Goal: Entertainment & Leisure: Consume media (video, audio)

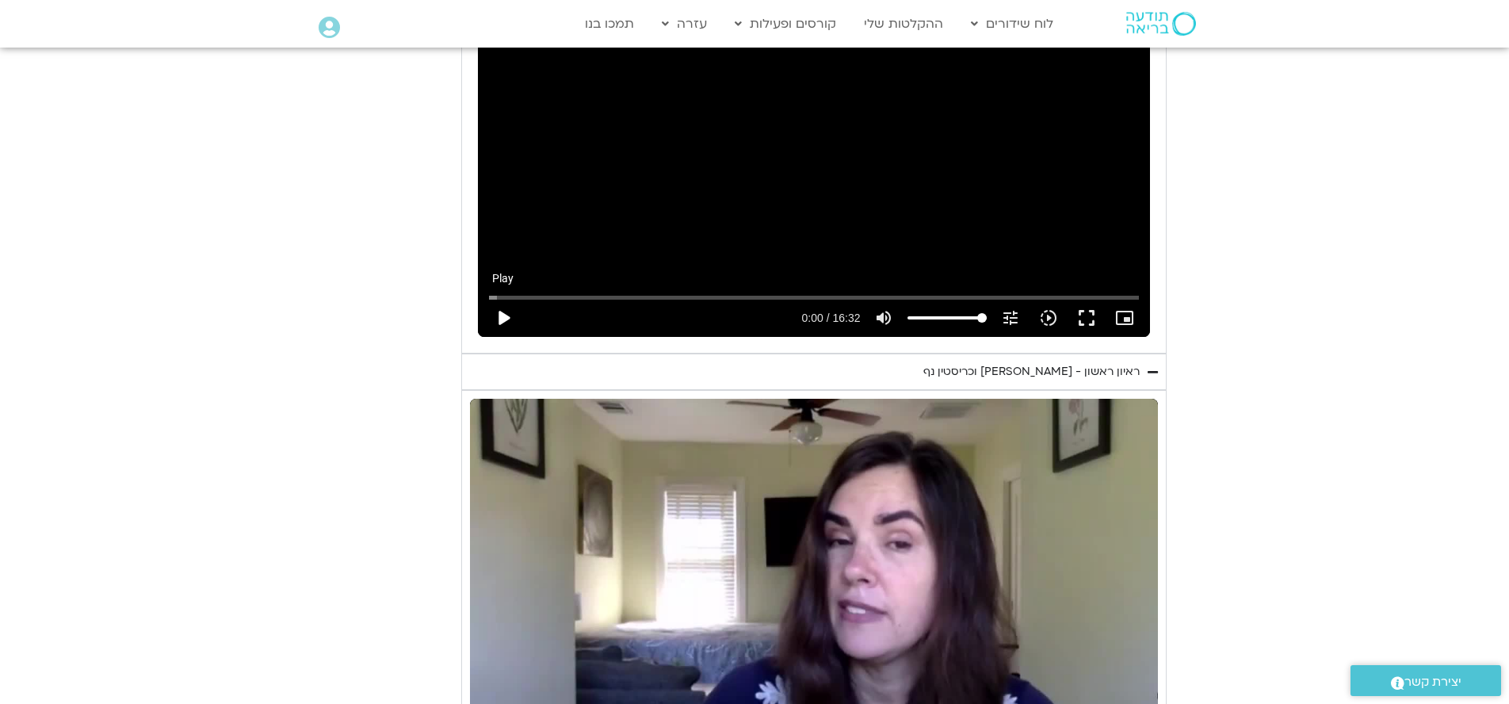
click at [522, 299] on button "play_arrow" at bounding box center [503, 318] width 38 height 38
type input "39.0224932909013"
type input "0.00109991664066911"
type input "39.0224932909013"
type input "0.123514916747808"
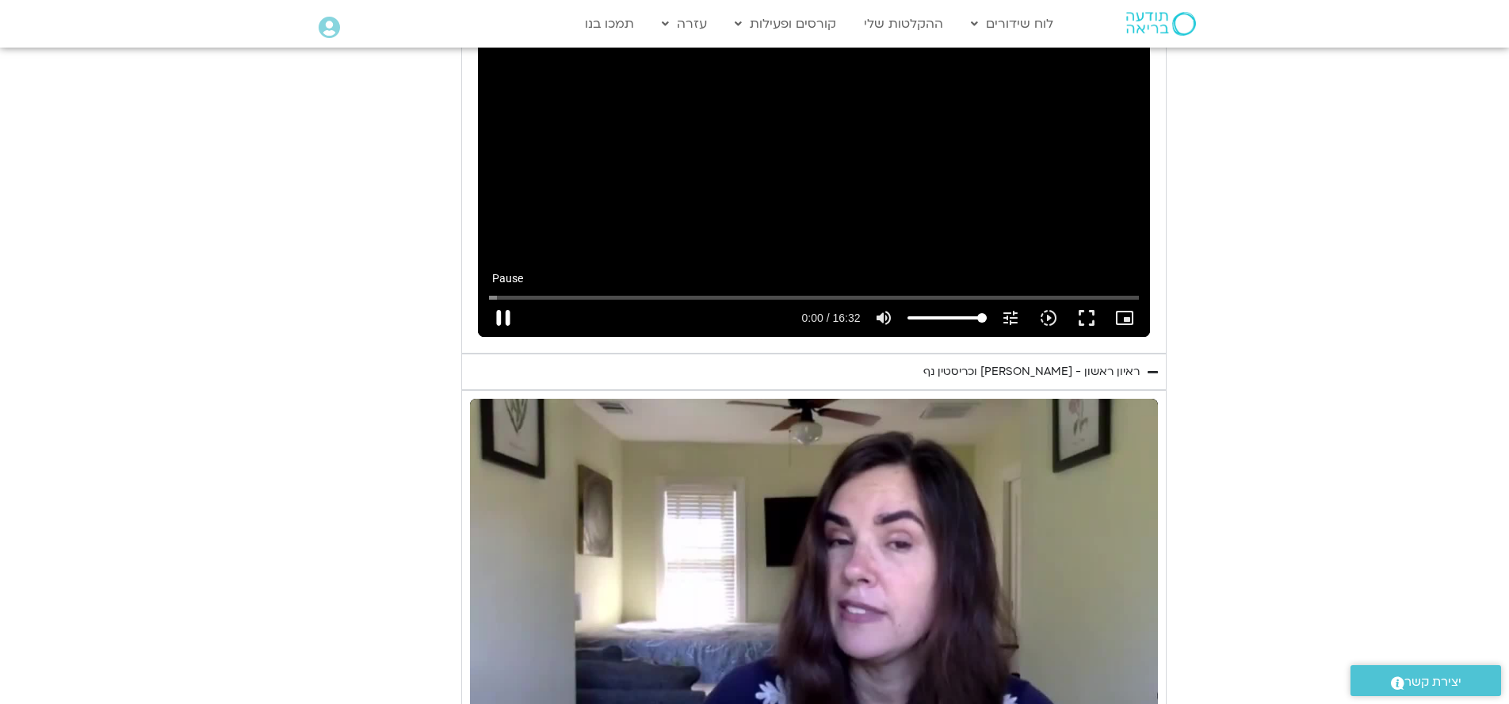
type input "39.0224932909013"
type input "0.172730583322659"
type input "39.0224932909013"
type input "0.298232208395056"
type input "39.0224932909013"
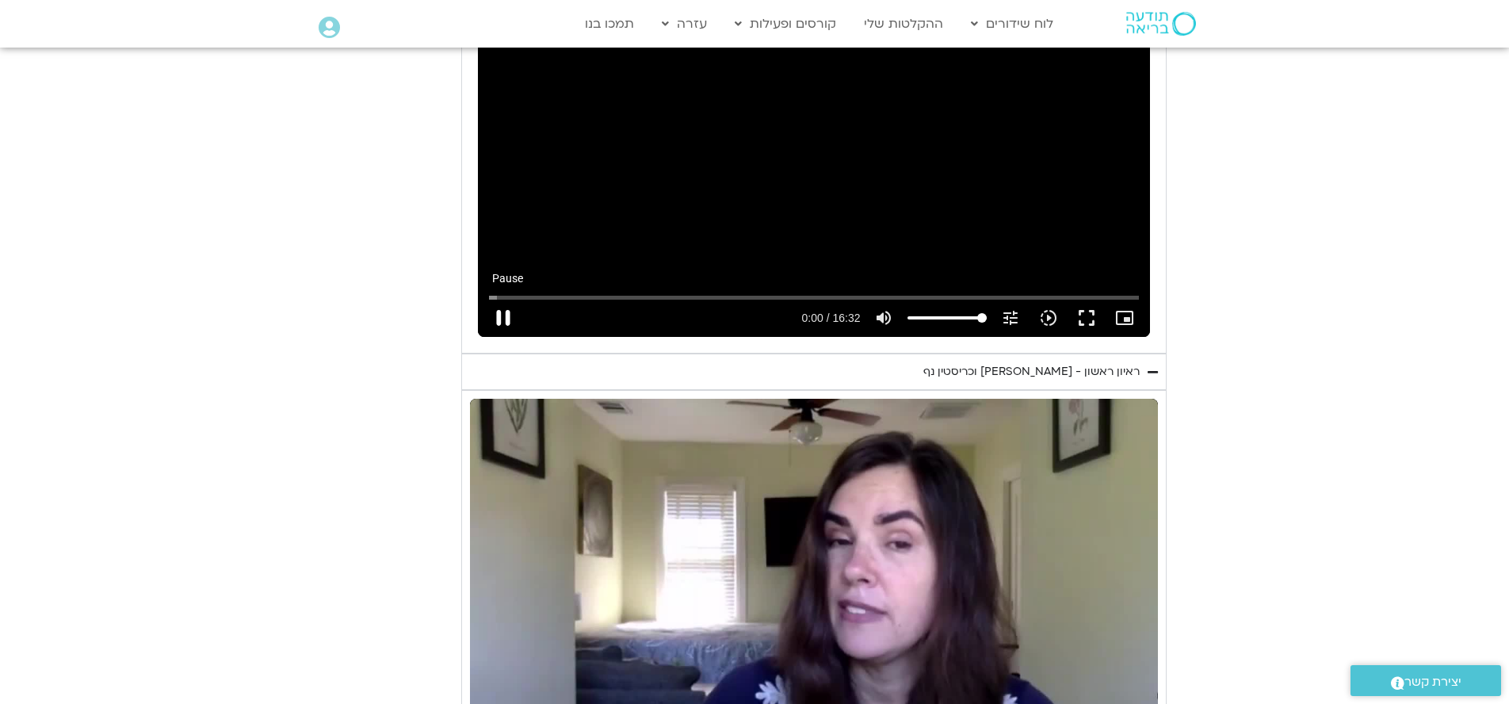
type input "0.424490666356172"
type input "39.0224932909013"
type input "0.55007491703954"
type input "39.0224932909013"
type input "0.675679666587859"
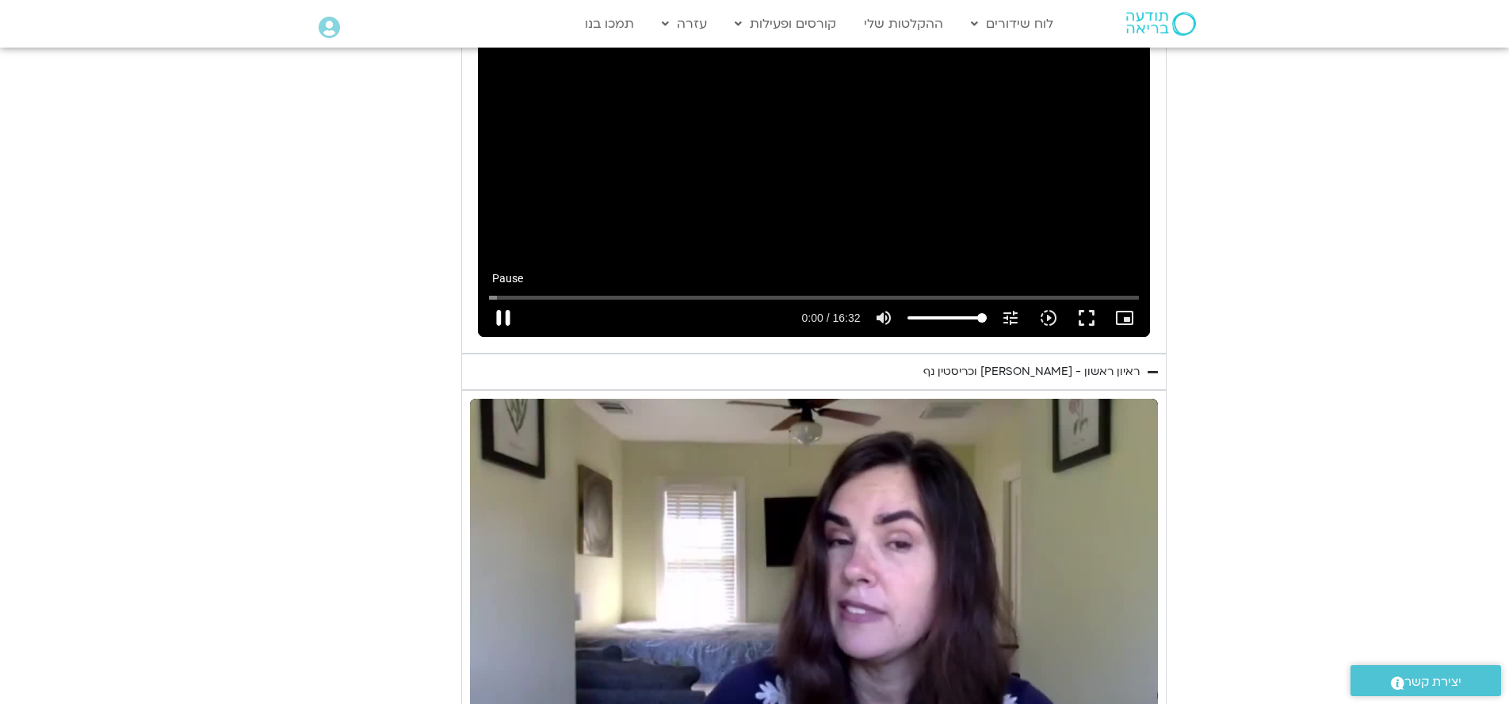
type input "39.0224932909013"
type input "0.801725416648805"
type input "39.0224932909013"
type input "0.927045625396681"
type input "39.0224932909013"
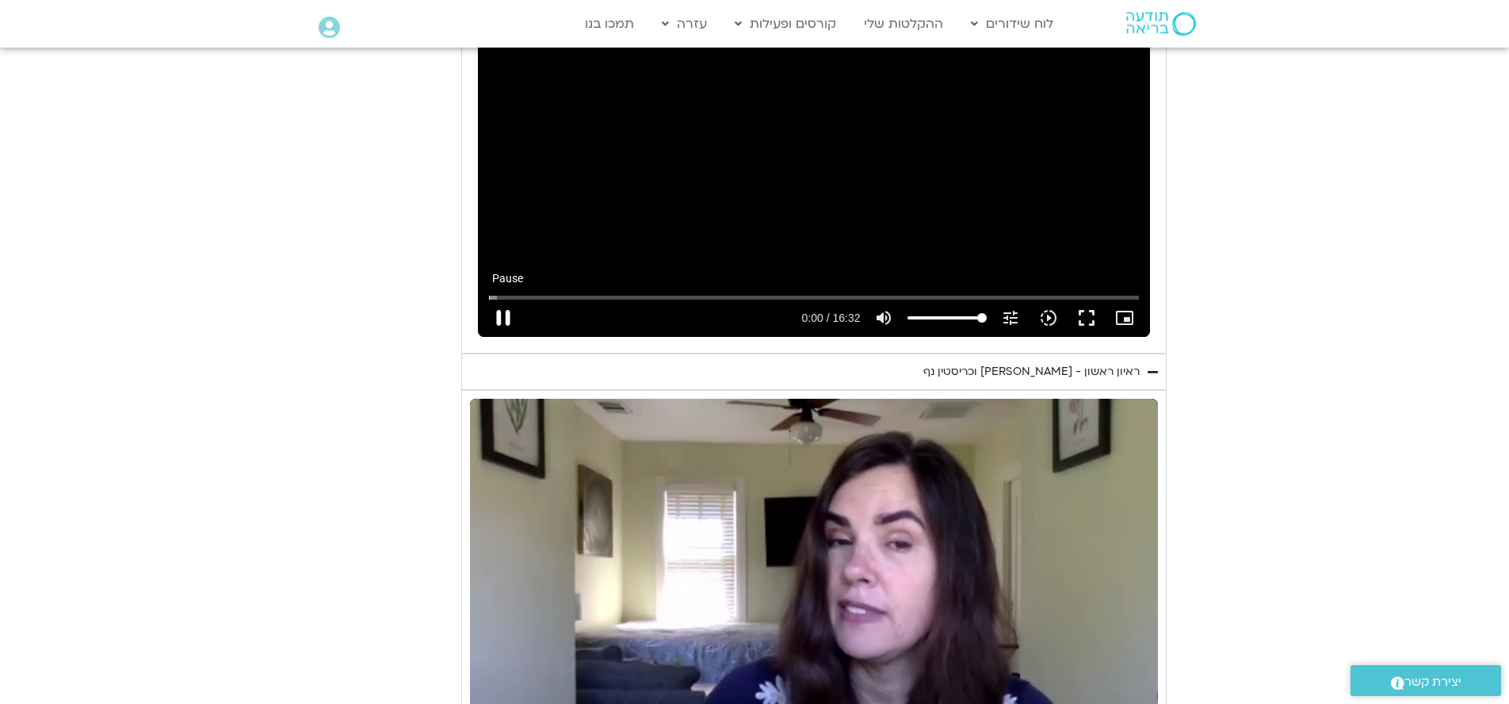
type input "1.05255970804575"
type input "39.0224932909013"
type input "1.17792316667914"
type input "39.0224932909013"
type input "1.30372262467938"
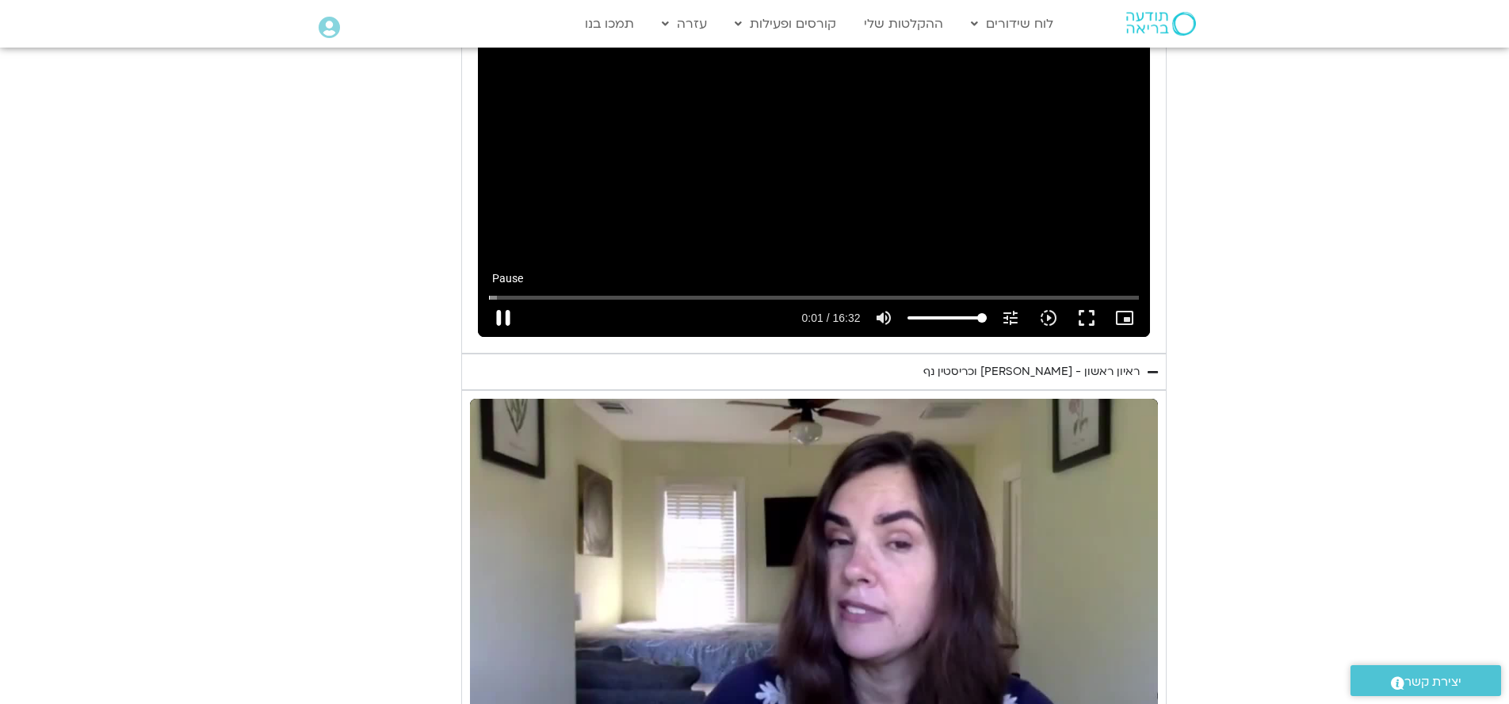
type input "39.0224932909013"
type input "1.43210008333745"
type input "39.0224932909013"
type input "1.56049083301198"
type input "39.0224932909013"
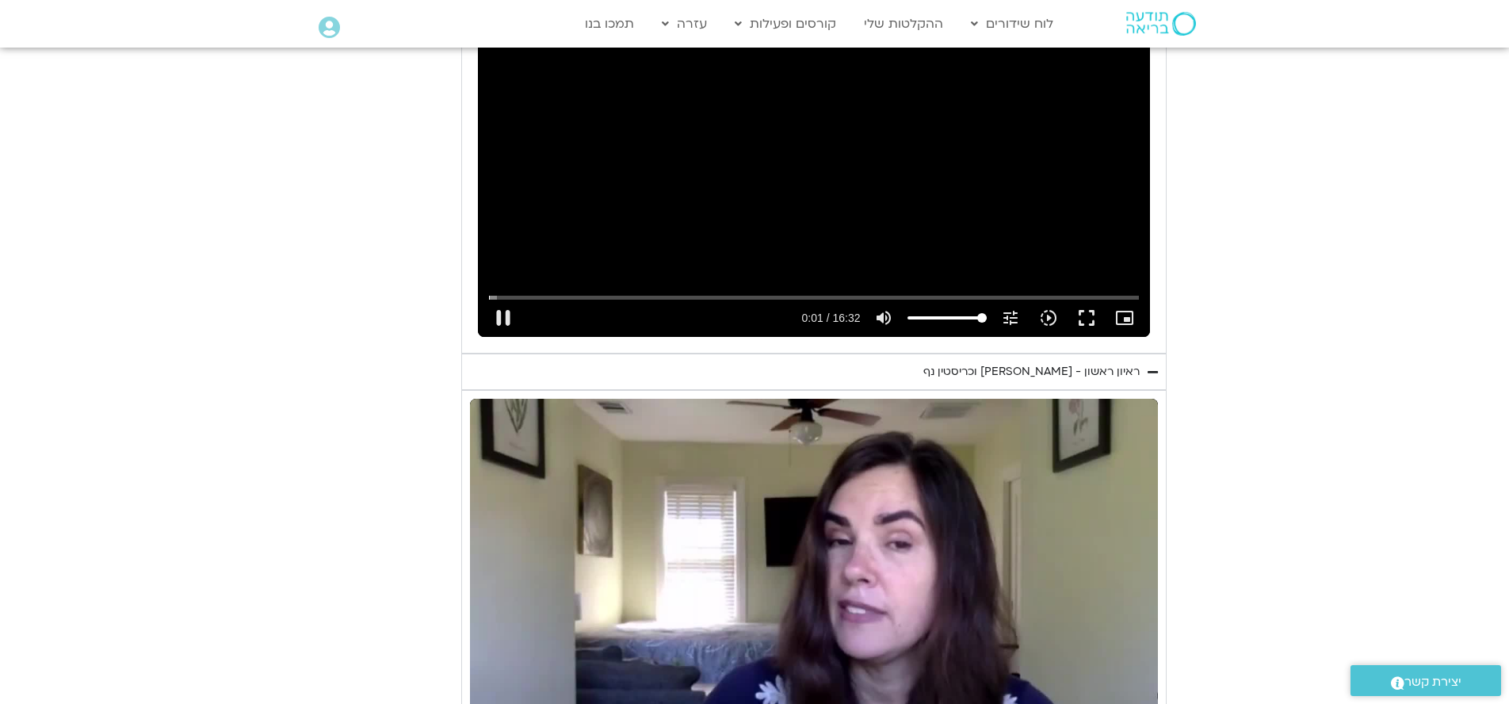
type input "1.5943145829938"
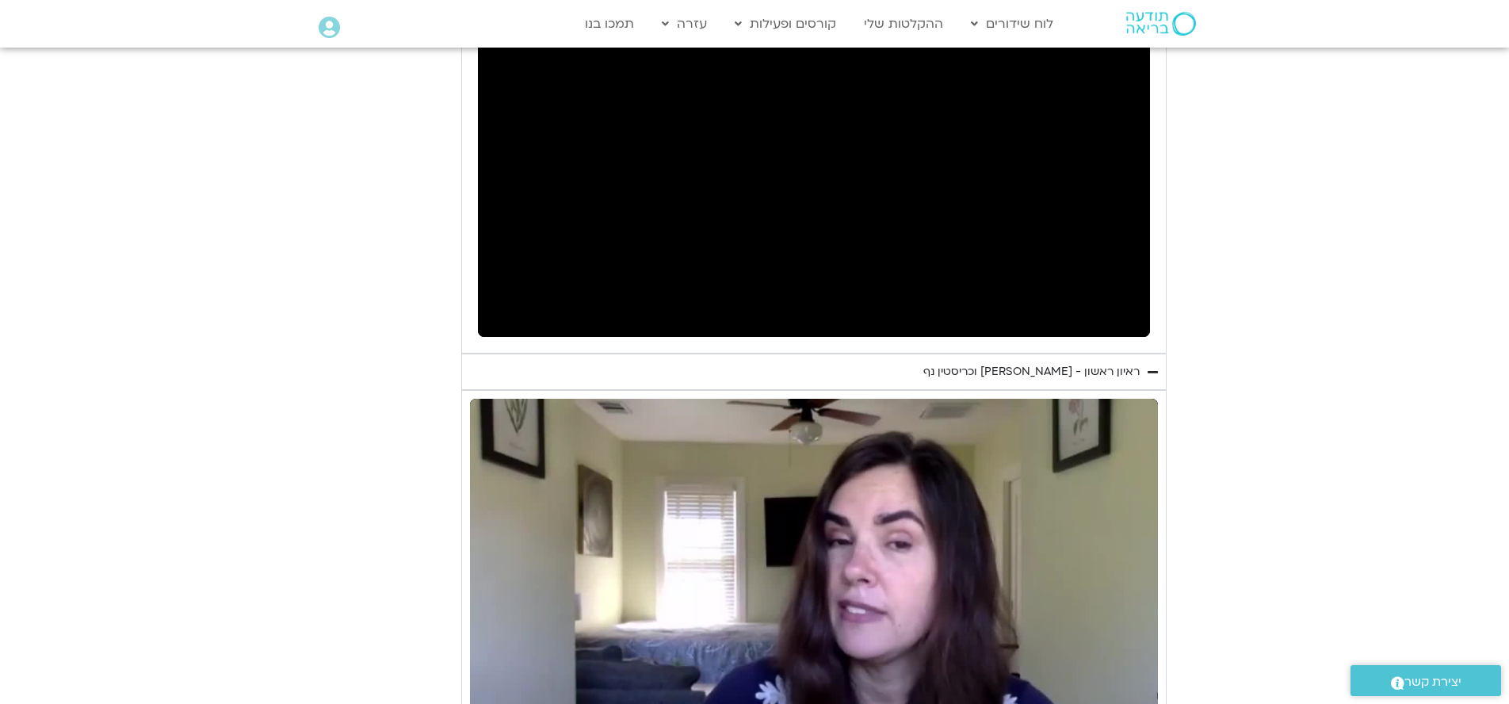
type input "39.0224932909013"
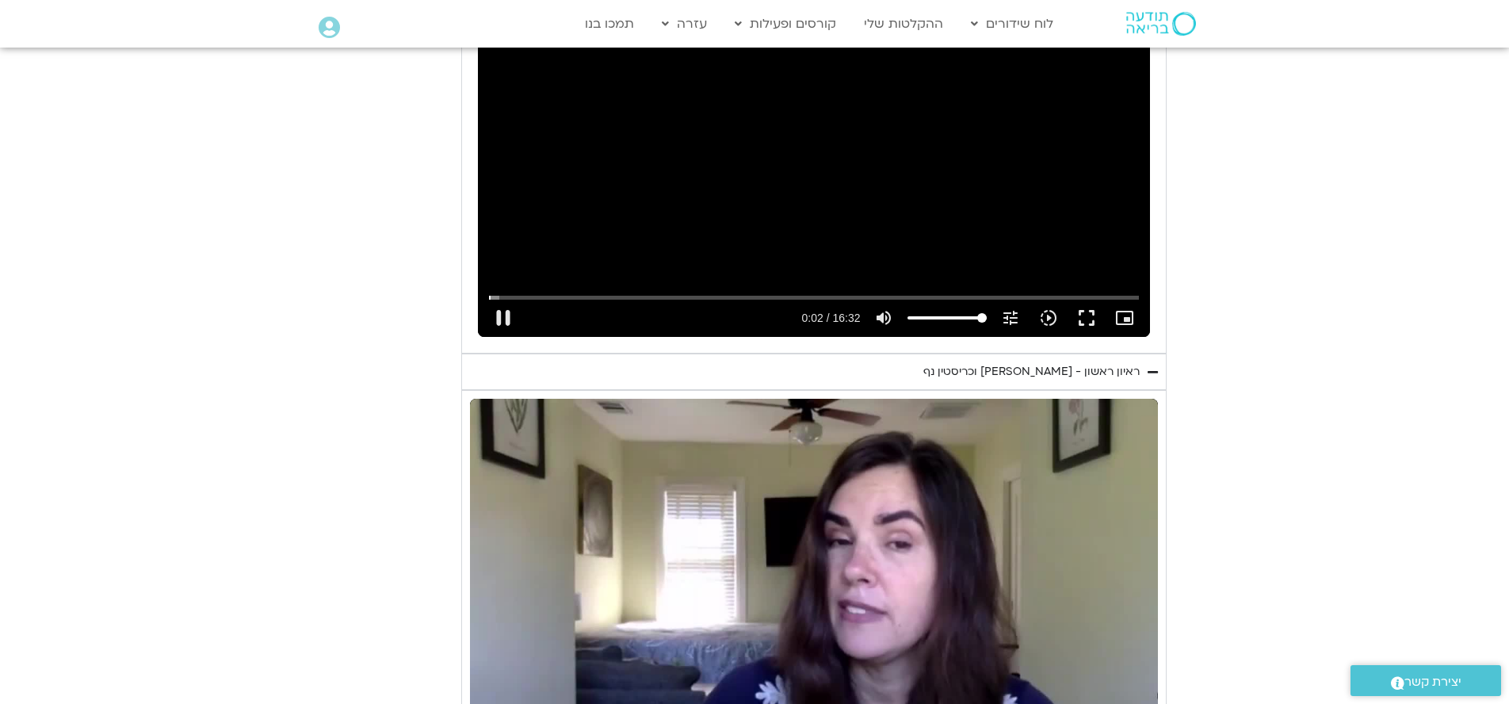
type input "3.06394341672913"
type input "39.0224932909013"
type input "3.19400733327109"
type input "39.0224932909013"
type input "3.31522245856848"
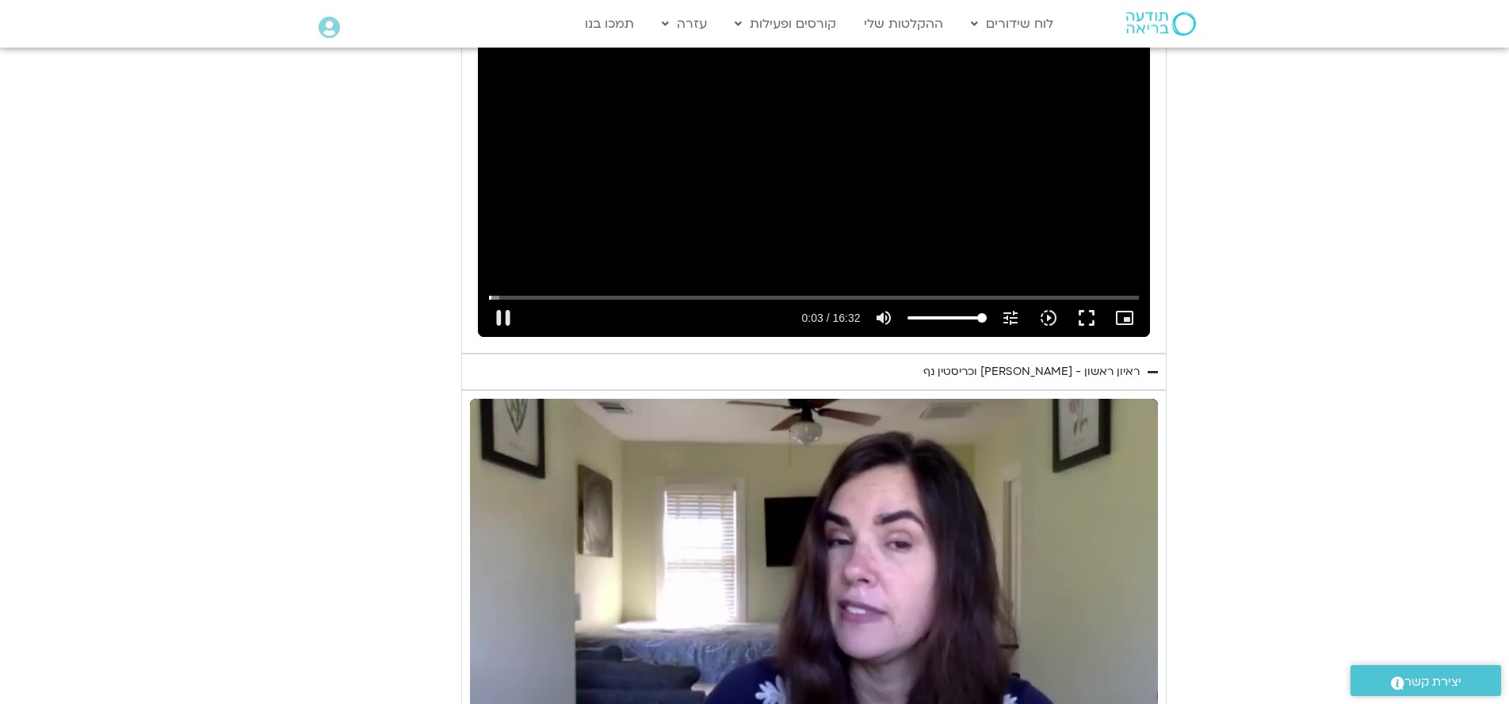
type input "39.0224932909013"
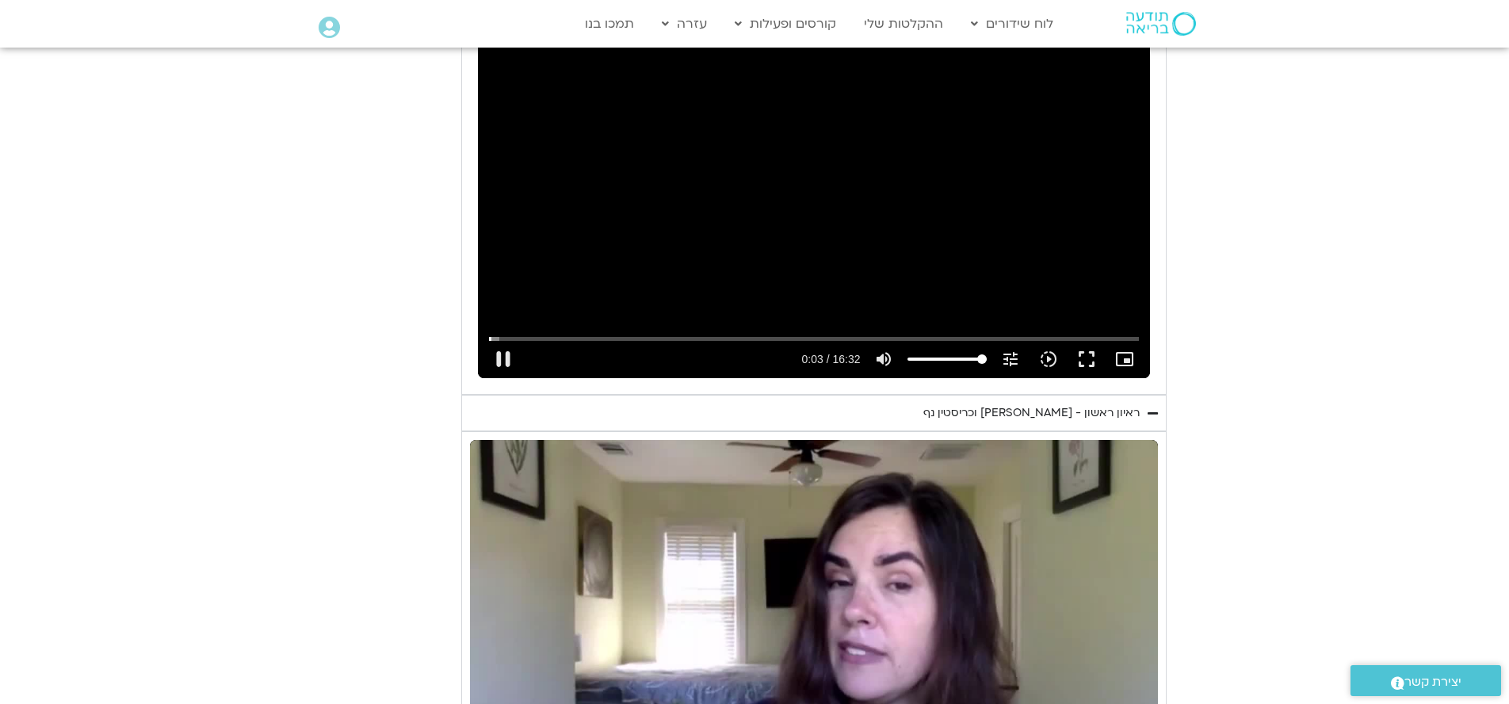
type input "3.44080770874256"
type input "39.0224932909013"
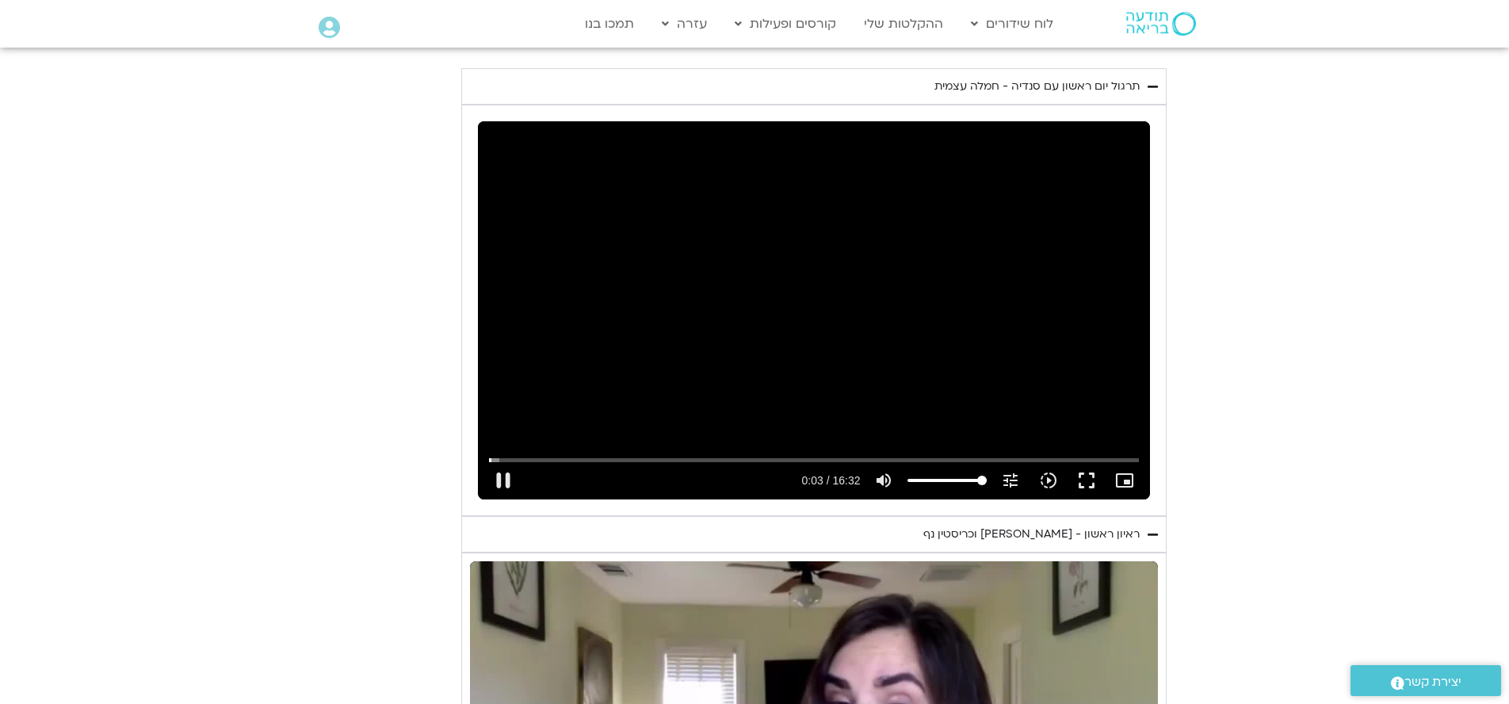
type input "3.5659254580669"
type input "39.0224932909013"
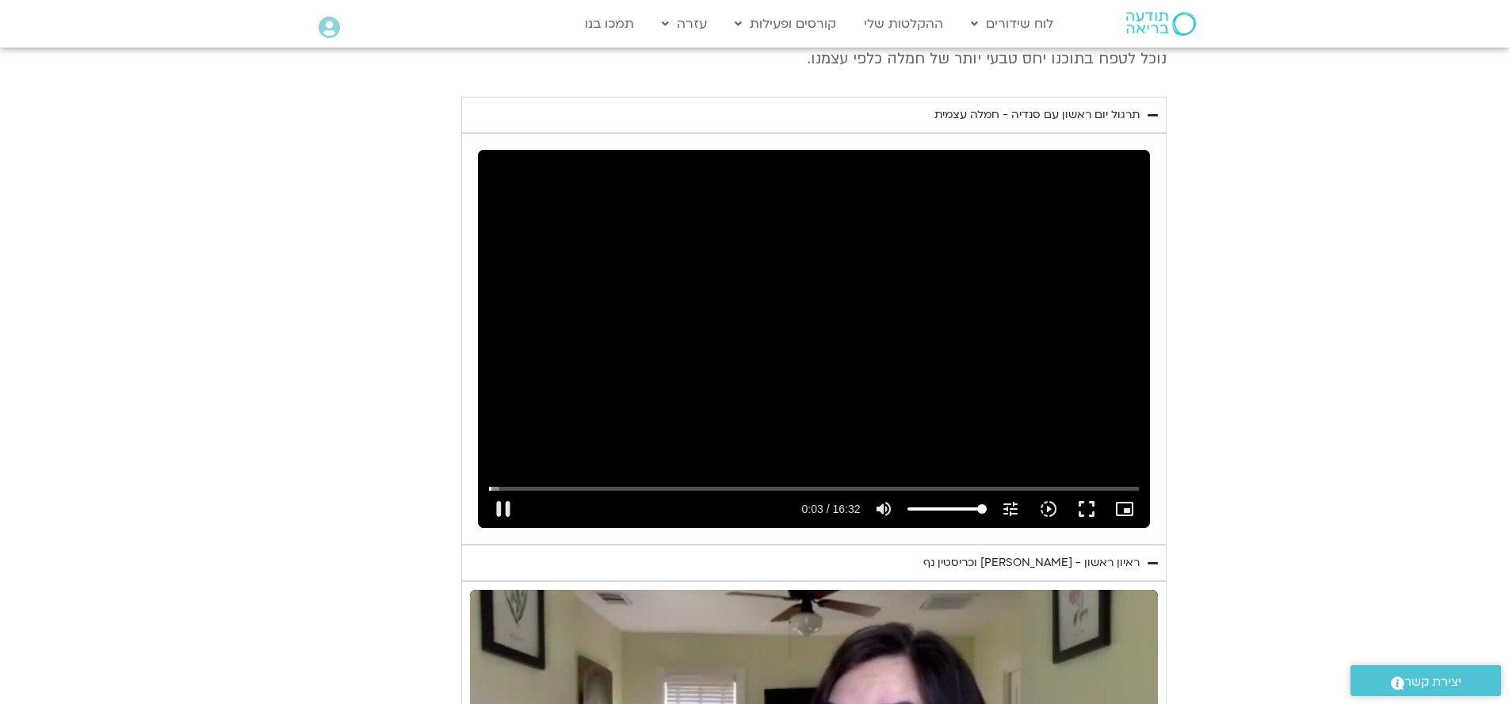
type input "3.69251850031396"
type input "39.0224932909013"
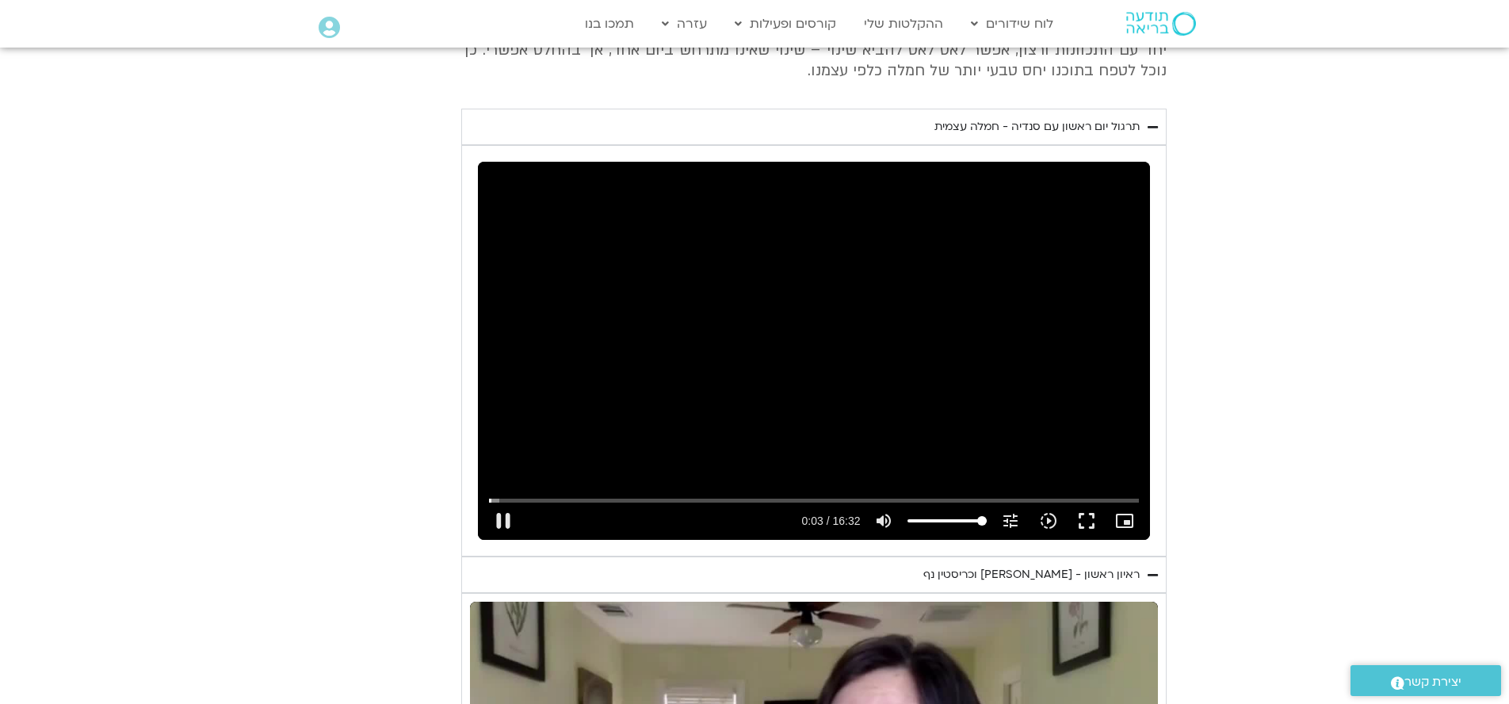
type input "3.81816816628644"
type input "39.0224932909013"
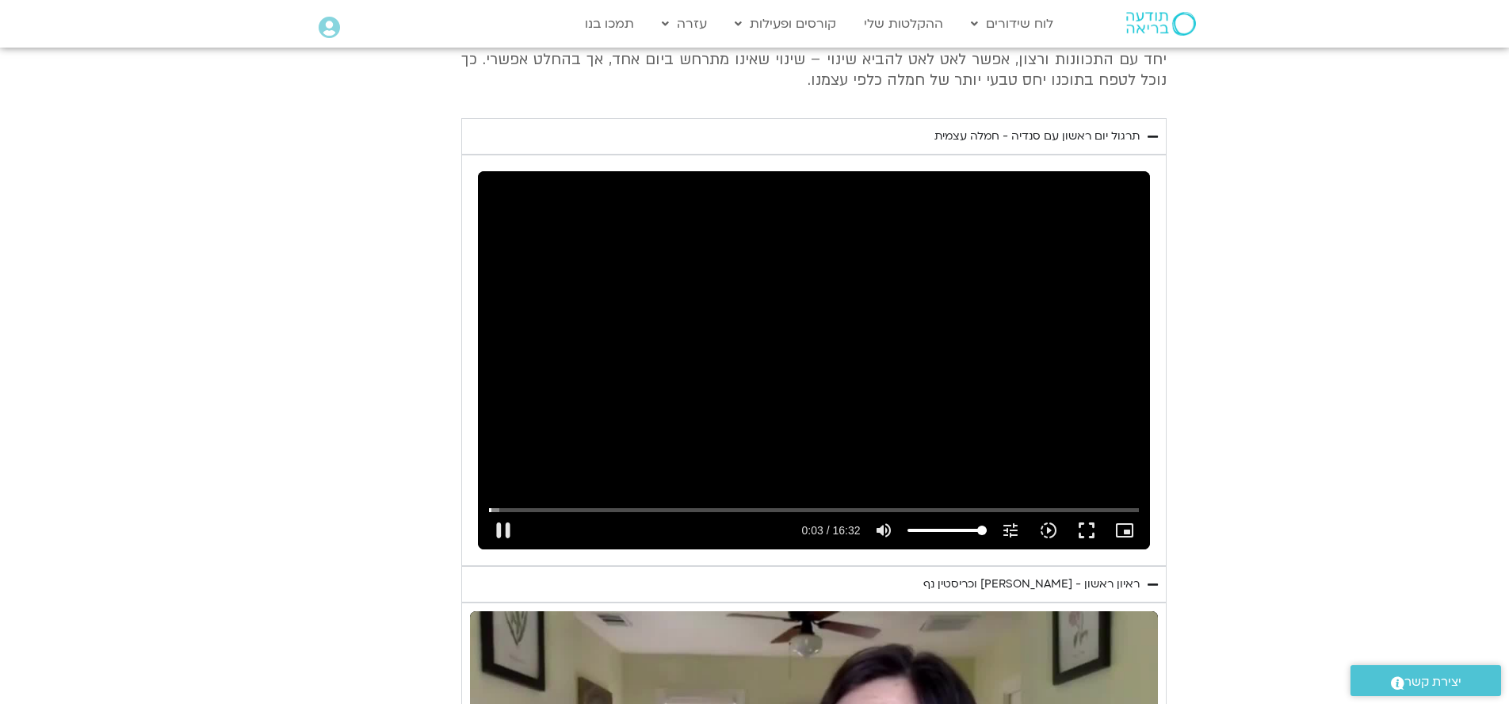
type input "3.94341479128678"
type input "39.0224932909013"
type input "4.0692420413667"
type input "39.0224932909013"
type input "4.19517004129699"
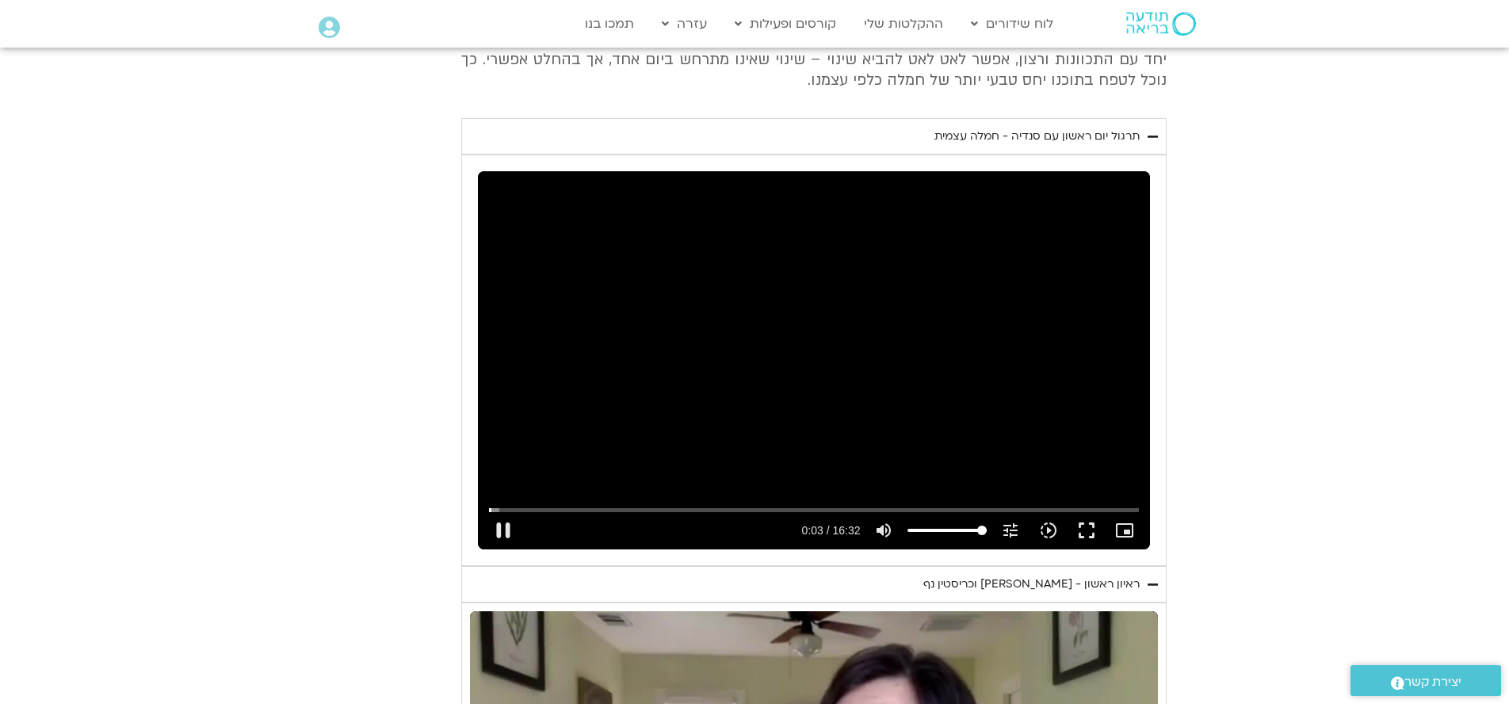
type input "39.0224932909013"
type input "4.32041591636772"
type input "39.0224932909013"
type input "4.41159954129617"
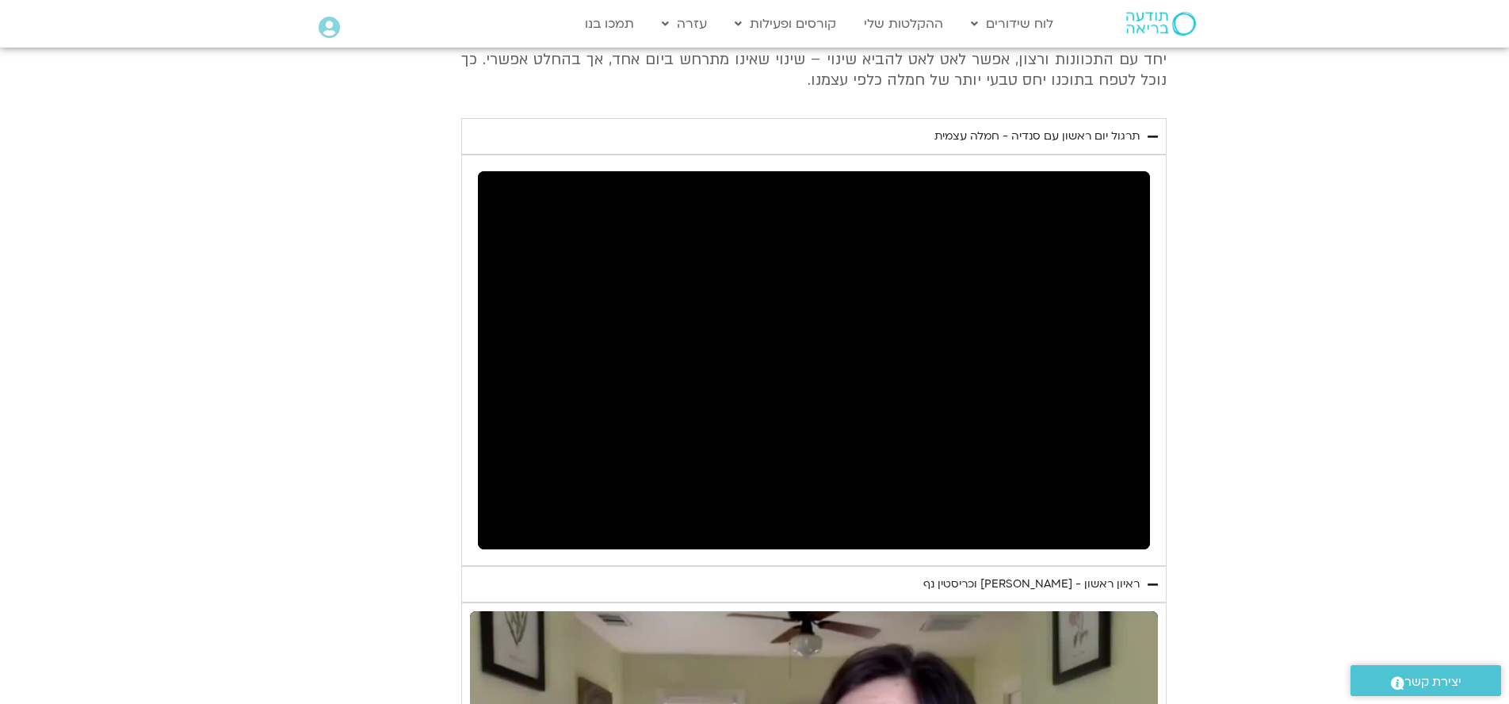
type input "39.0224932909013"
type input "4.82293395764057"
type input "39.0224932909013"
type input "4.9483844152213"
type input "39.0224932909013"
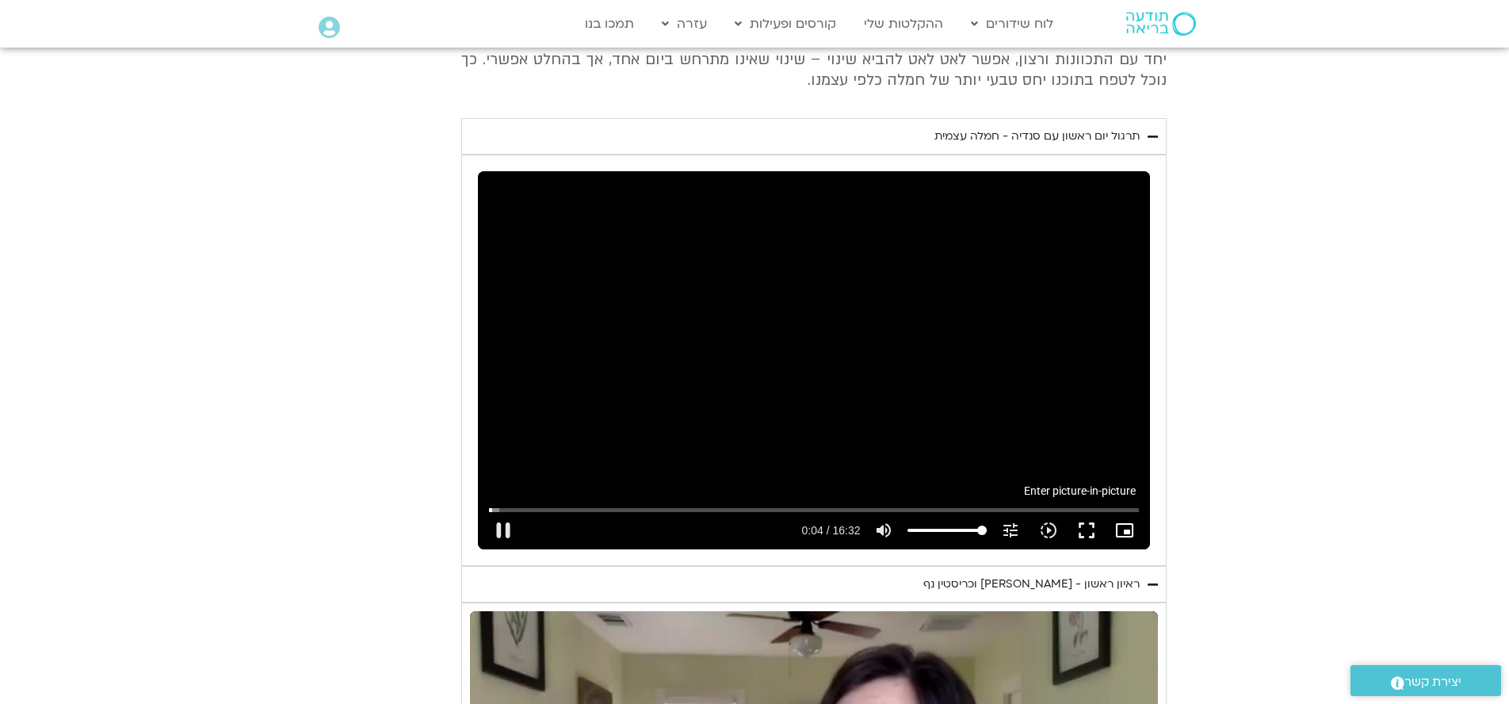
type input "5.0767721237366"
type input "39.0224932909013"
type input "5.20003695731043"
type input "39.0224932909013"
type input "5.32630770757923"
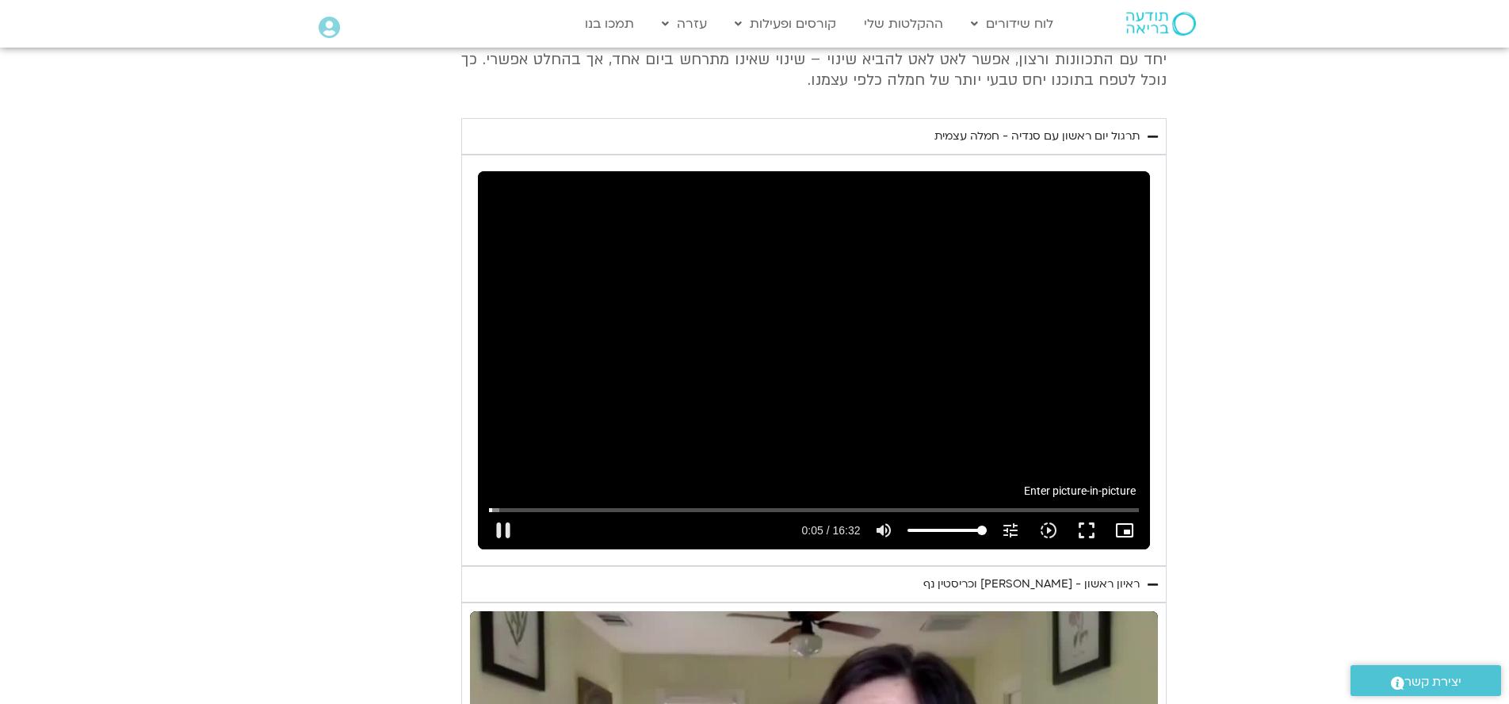
type input "39.0224932909013"
type input "5.45139129076545"
type input "39.0224932909013"
type input "5.57824491538123"
type input "39.0224932909013"
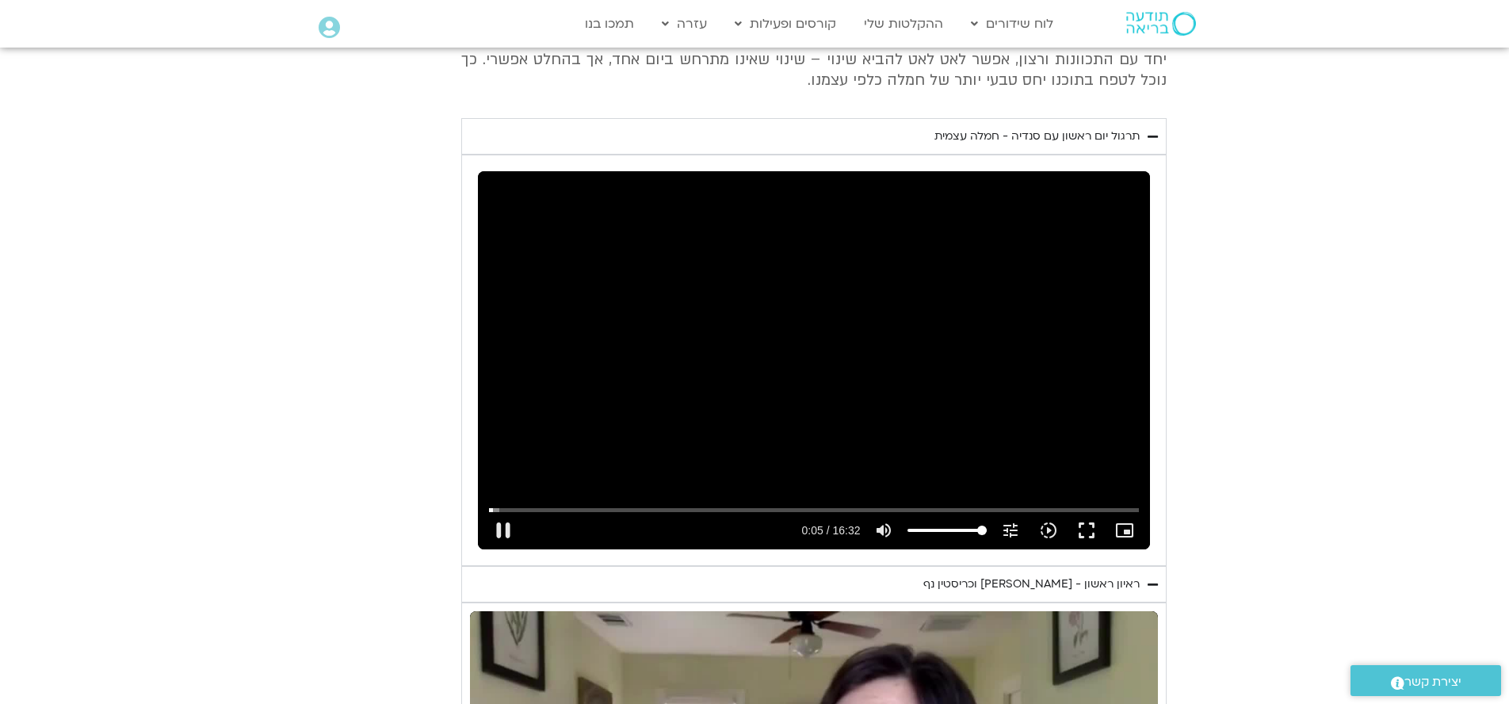
type input "5.70228116665518"
type input "39.0224932909013"
type input "5.72752308330515"
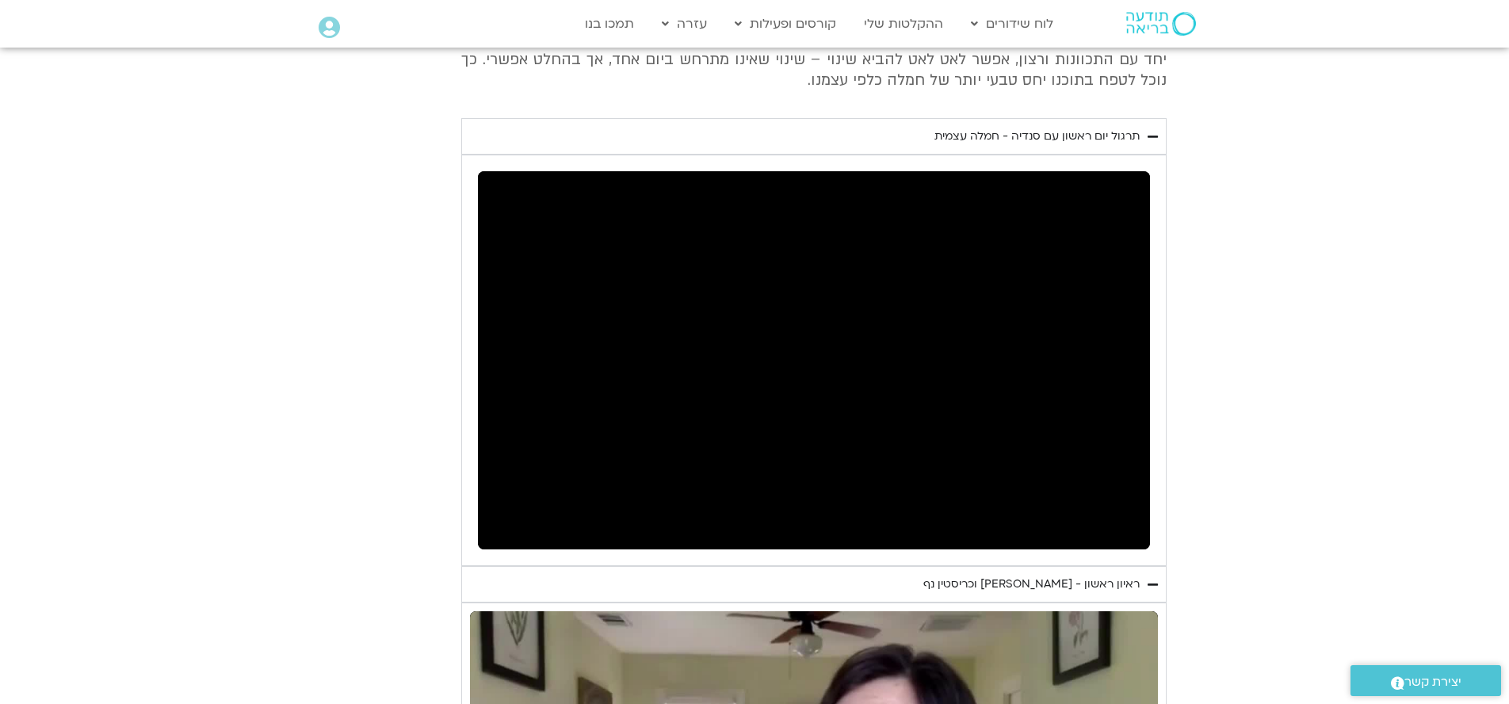
type input "39.0224932909013"
type input "206.149291832995"
type input "39.0224932909013"
type input "206.27470616675"
type input "39.0224932909013"
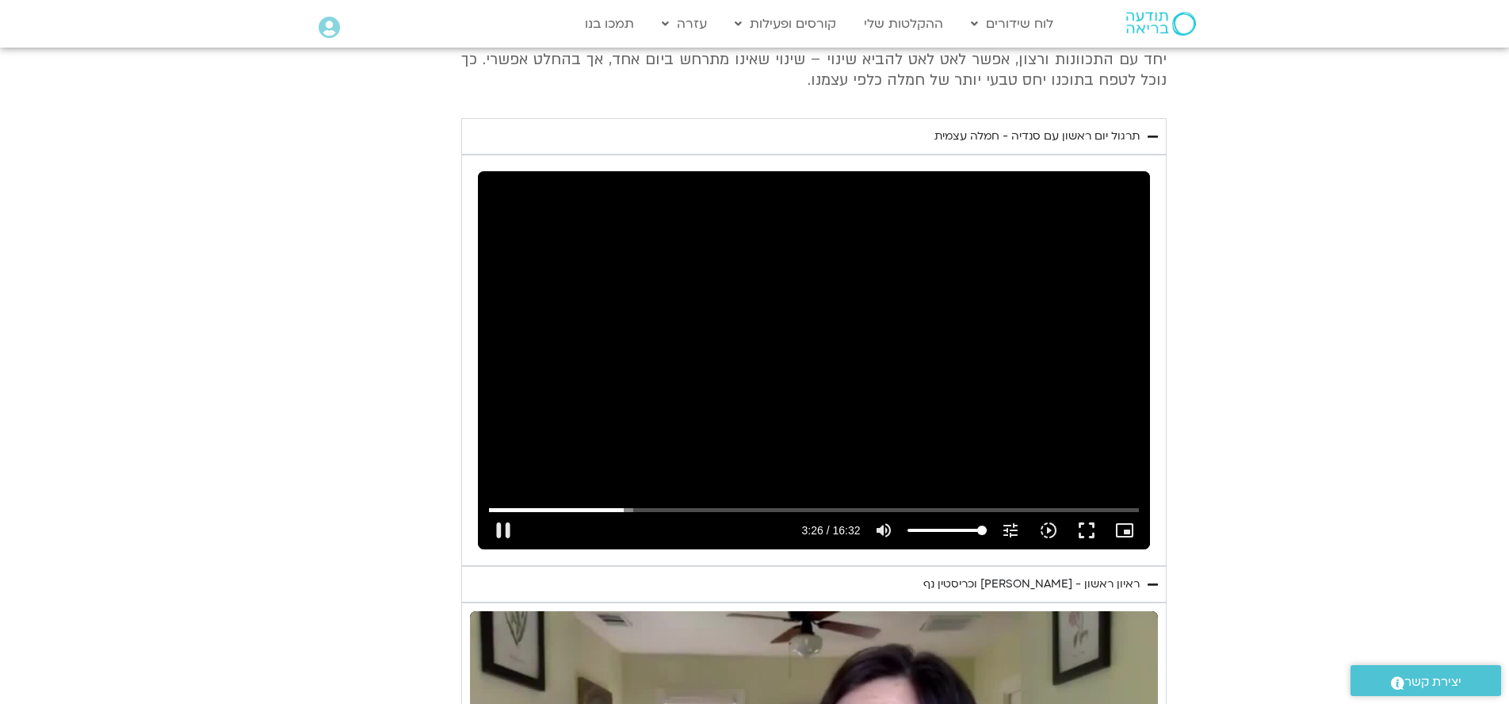
type input "206.403909833333"
type input "39.0224932909013"
type input "206.525658291397"
type input "39.0224932909013"
type input "206.651850833"
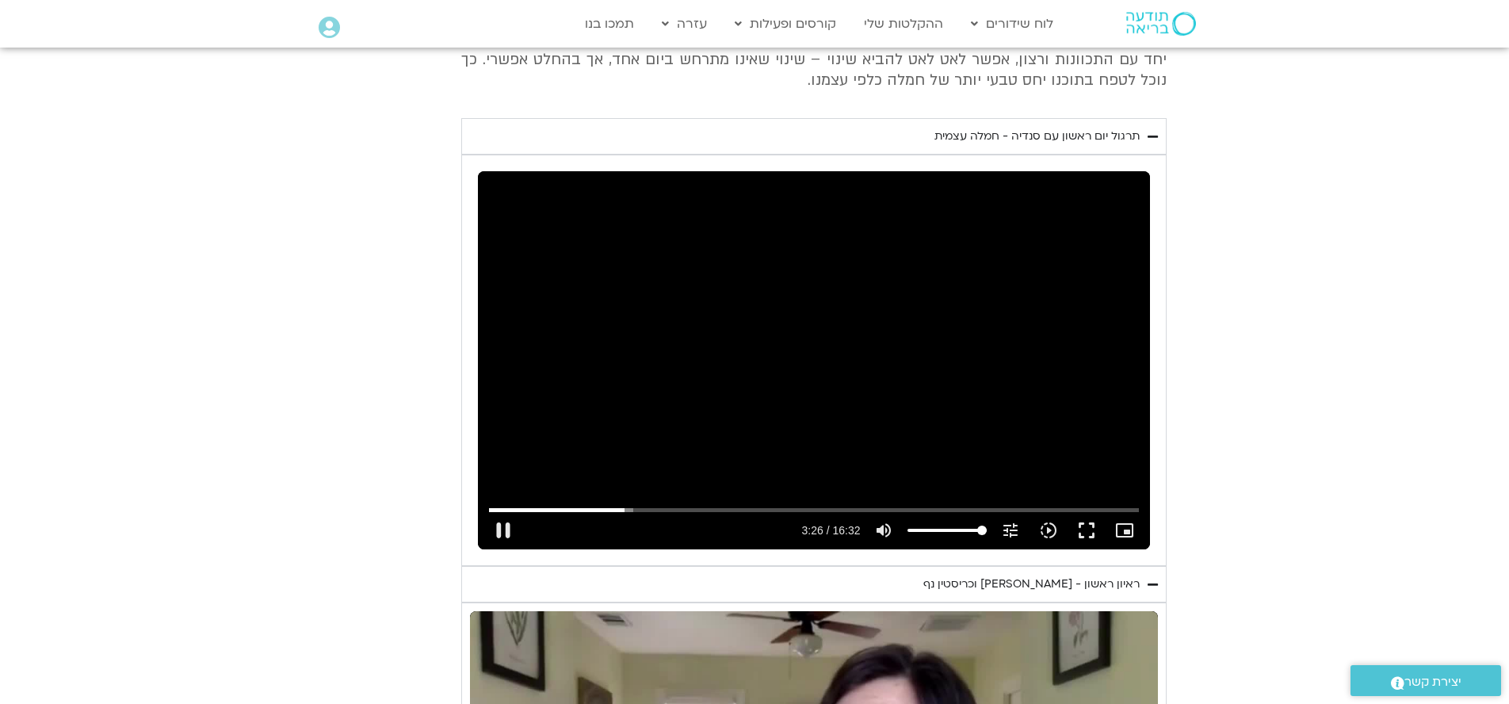
type input "39.0224932909013"
type input "206.777626458386"
type input "39.0224932909013"
type input "206.902766749942"
type input "39.0224932909013"
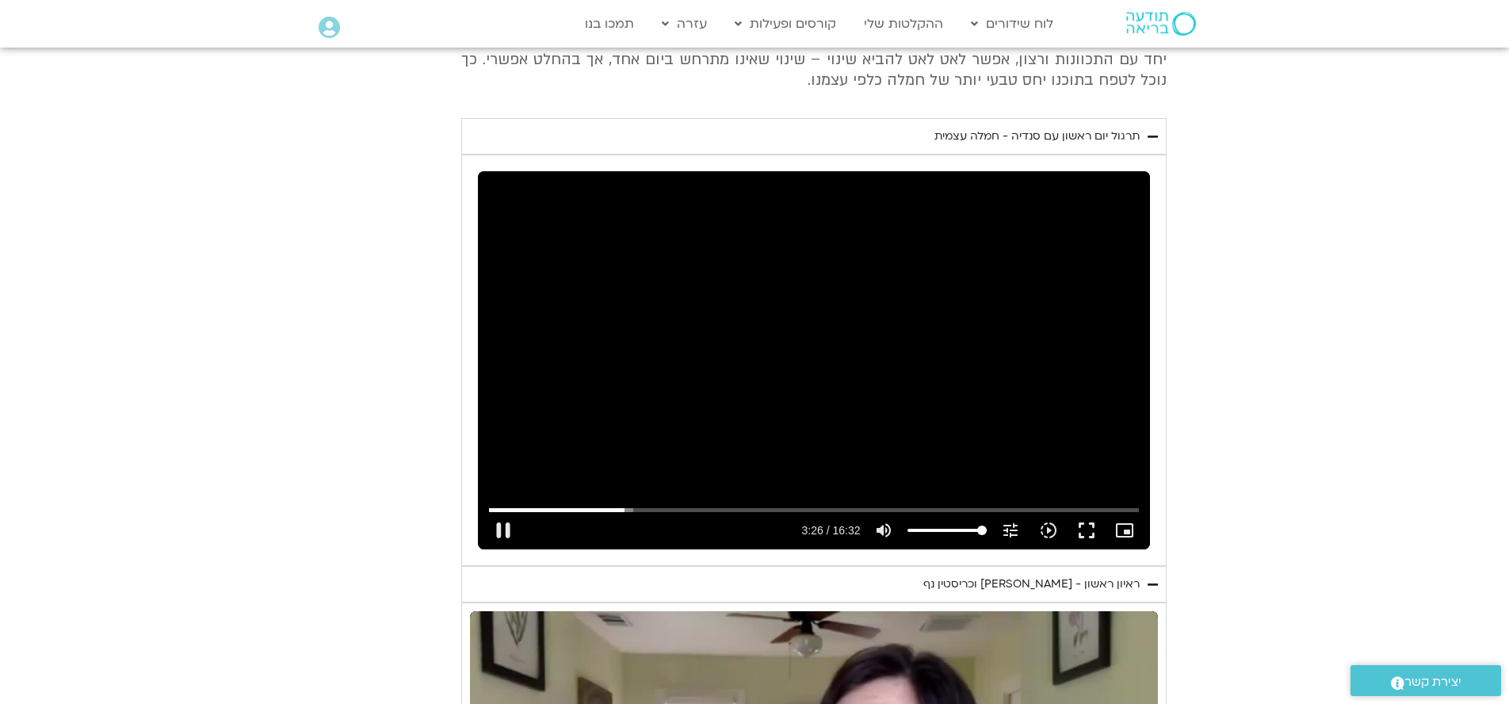
type input "207.027903082984"
type input "39.0224932909013"
type input "207.153150583371"
type input "39.0224932909013"
type input "207.27839708329"
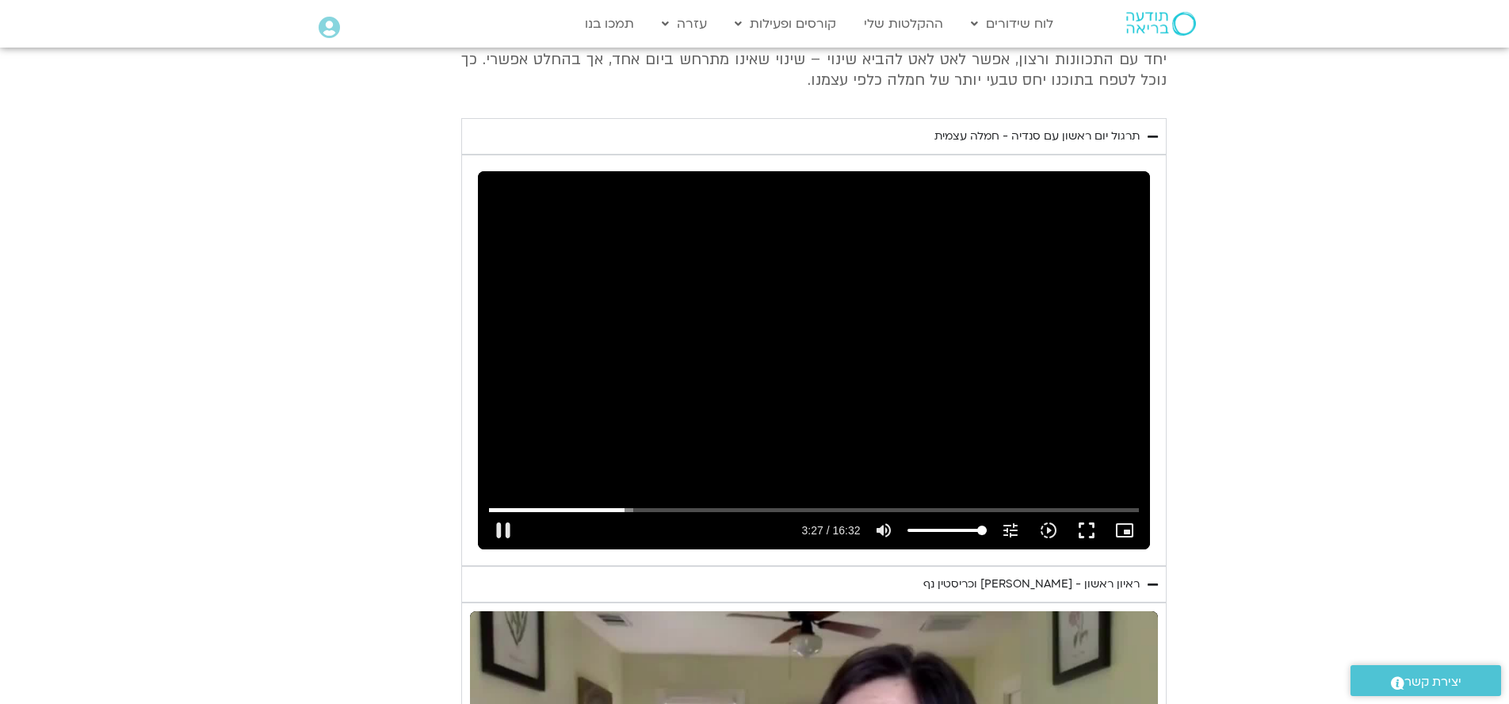
type input "39.0224932909013"
type input "207.403612791693"
type input "39.0224932909013"
type input "207.529764333029"
type input "39.0224932909013"
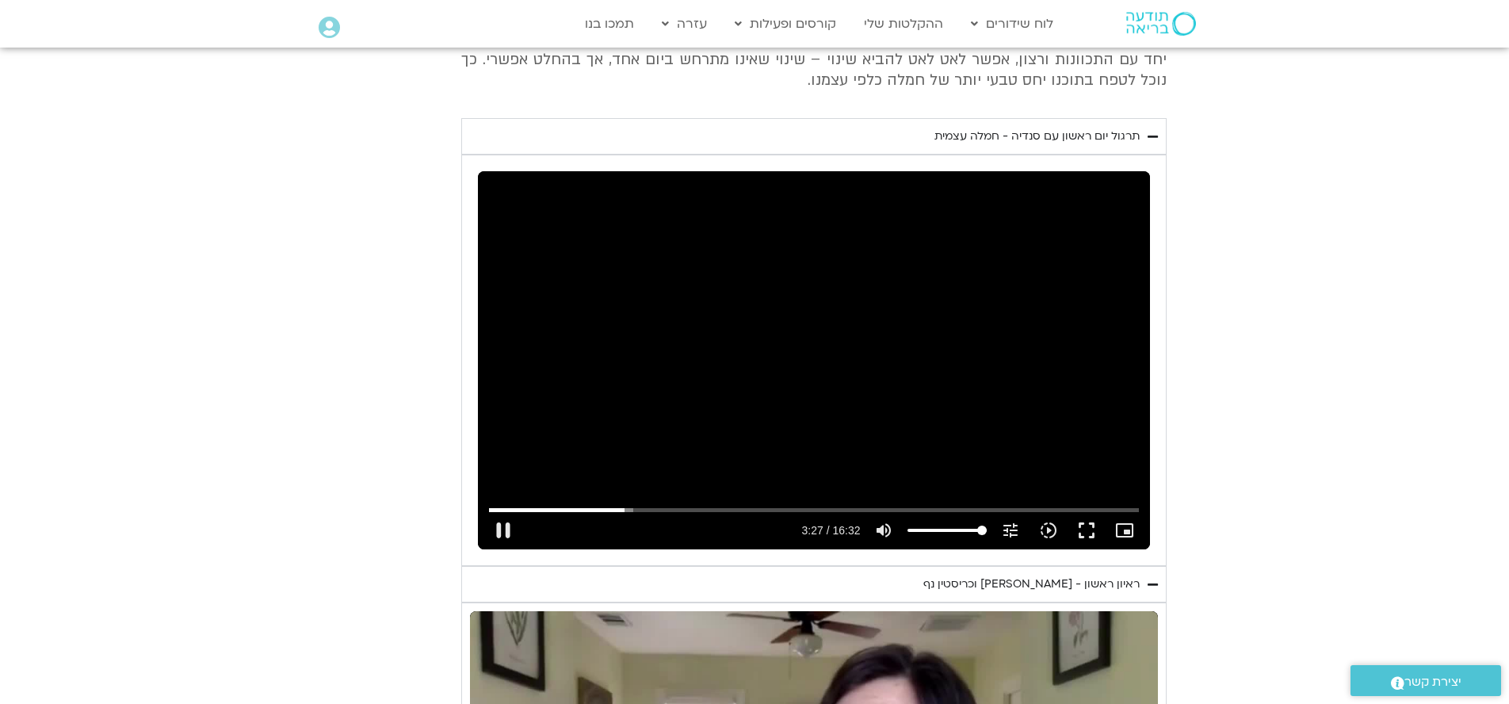
type input "207.654897999693"
type input "39.0224932909013"
type input "207.780209833327"
type input "39.0224932909013"
type input "207.905472999327"
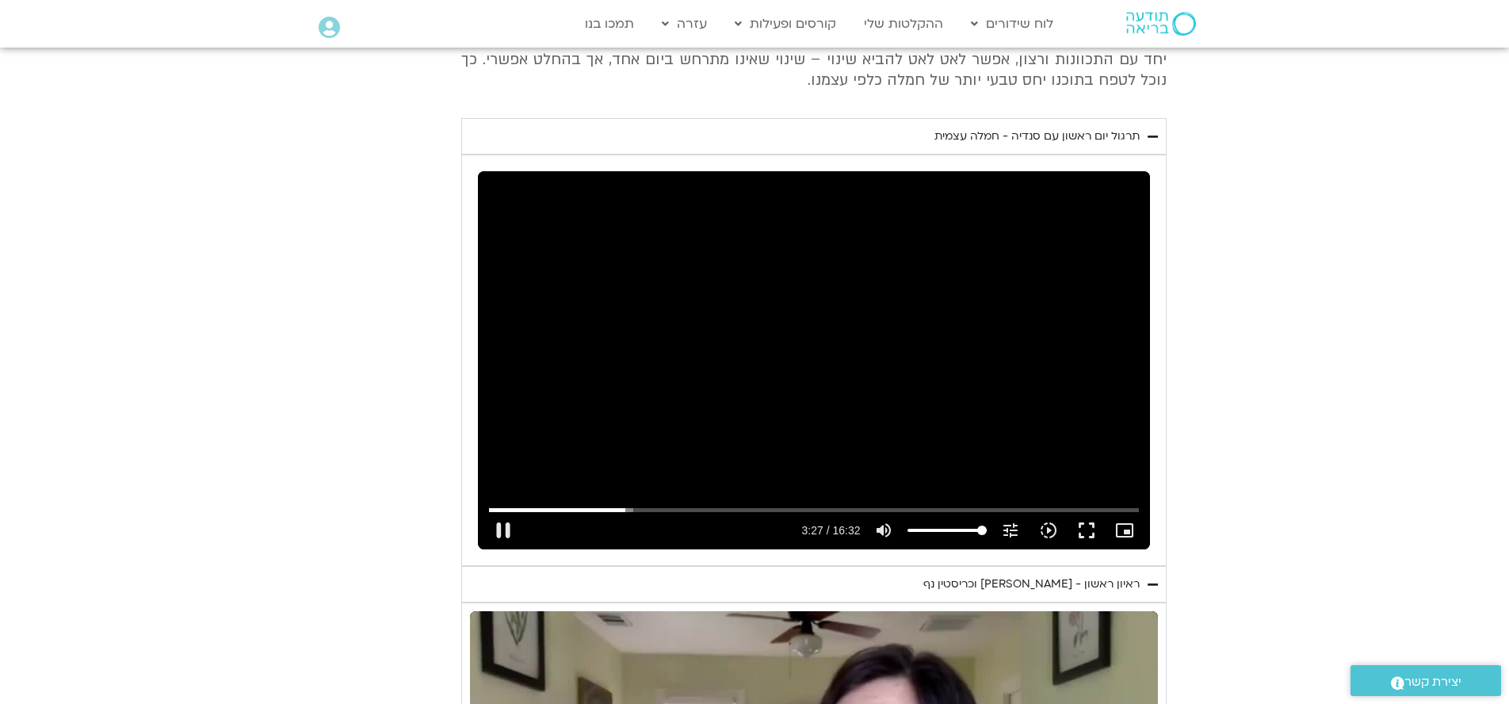
type input "39.0224932909013"
type input "208.031189916741"
type input "39.0224932909013"
type input "208.156527749385"
type input "39.0224932909013"
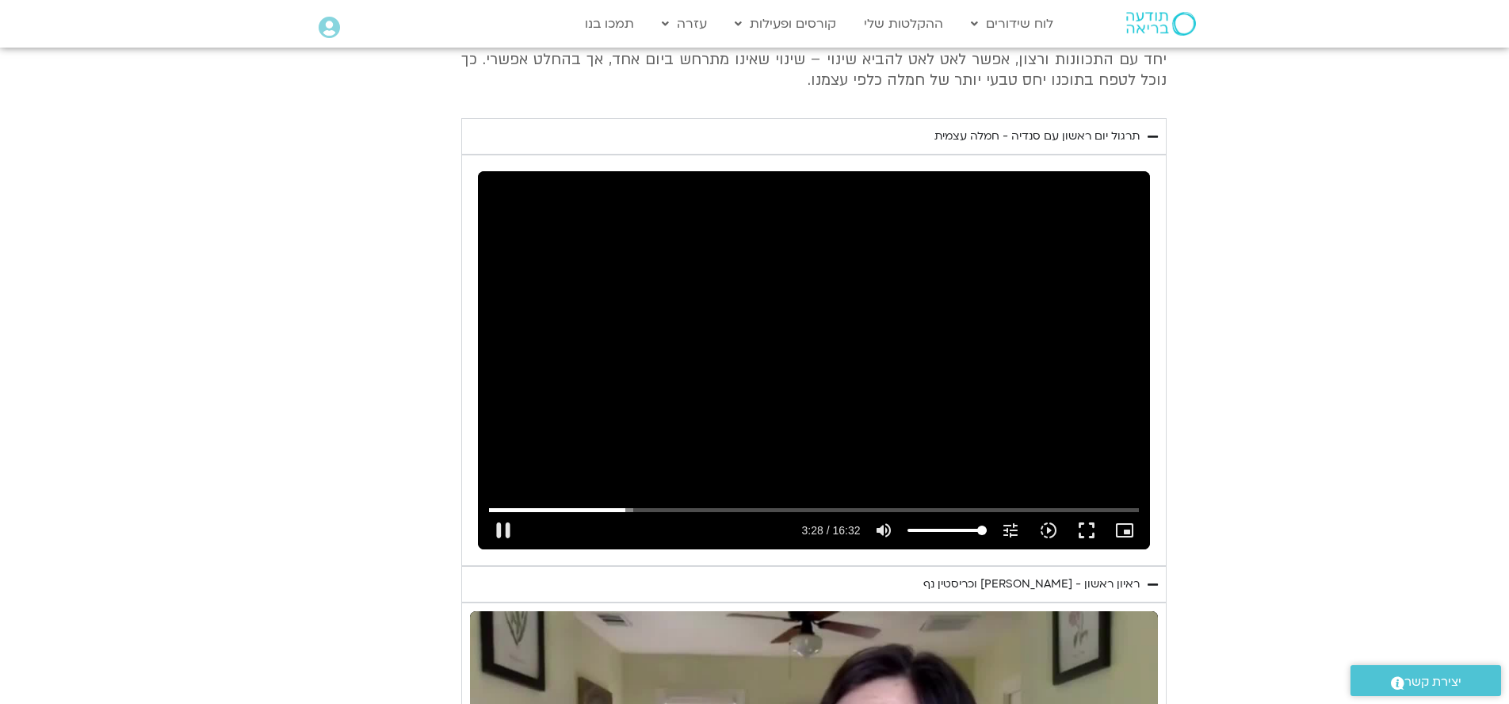
type input "208.281679082625"
type input "39.0224932909013"
type input "208.407153207687"
type input "39.0224932909013"
type input "208.533201874684"
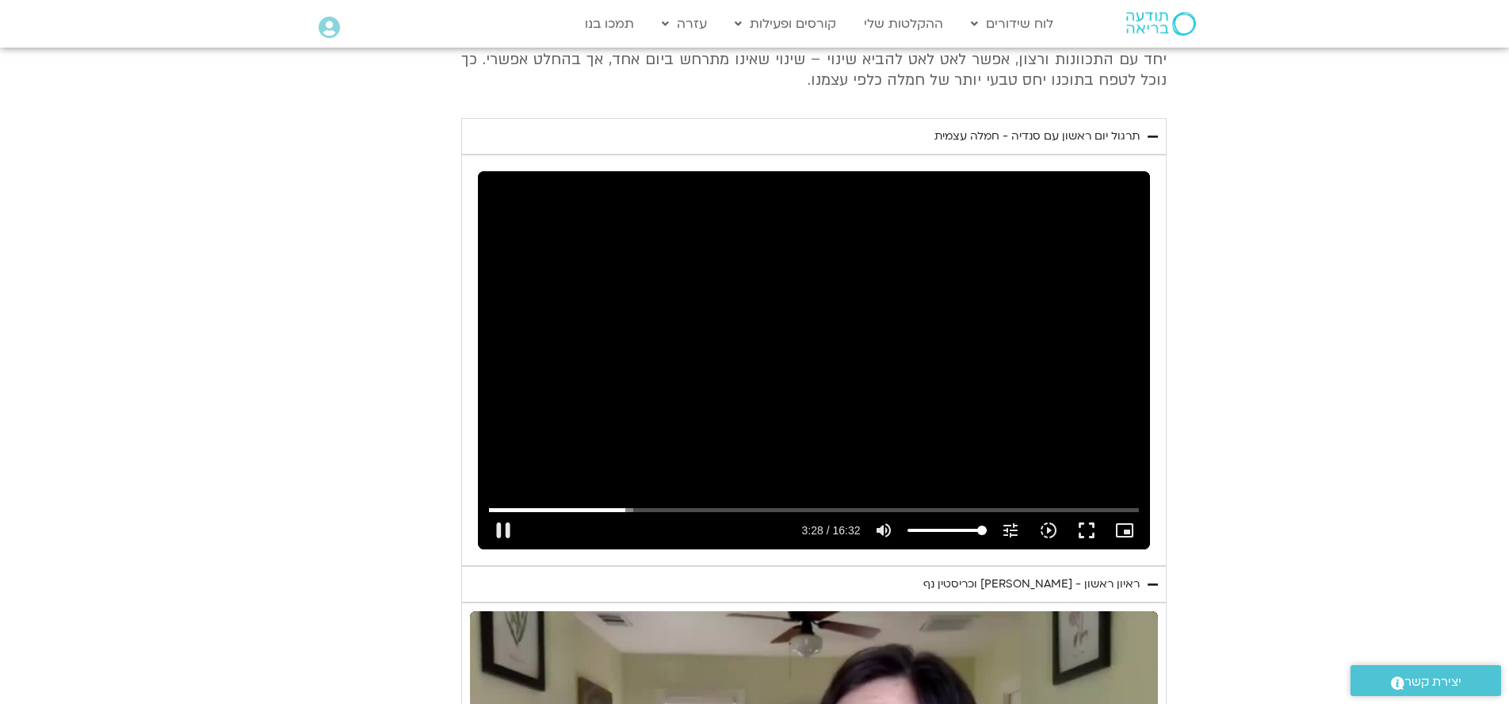
type input "39.0224932909013"
type input "208.65855175002"
type input "39.0224932909013"
type input "208.784462500038"
type input "39.0224932909013"
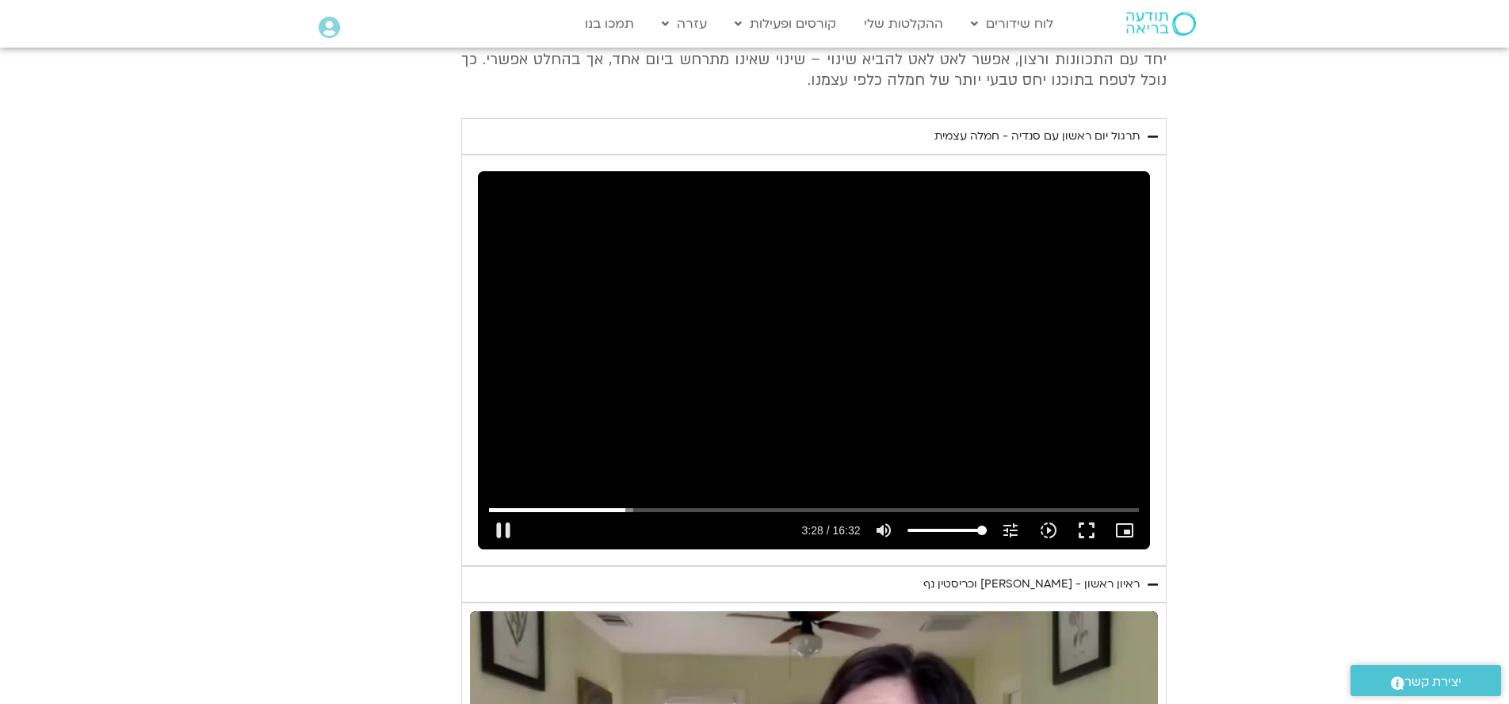
type input "208.91029187503"
type input "39.0224932909013"
type input "209.036577416694"
type input "39.0224932909013"
type input "209.161897415944"
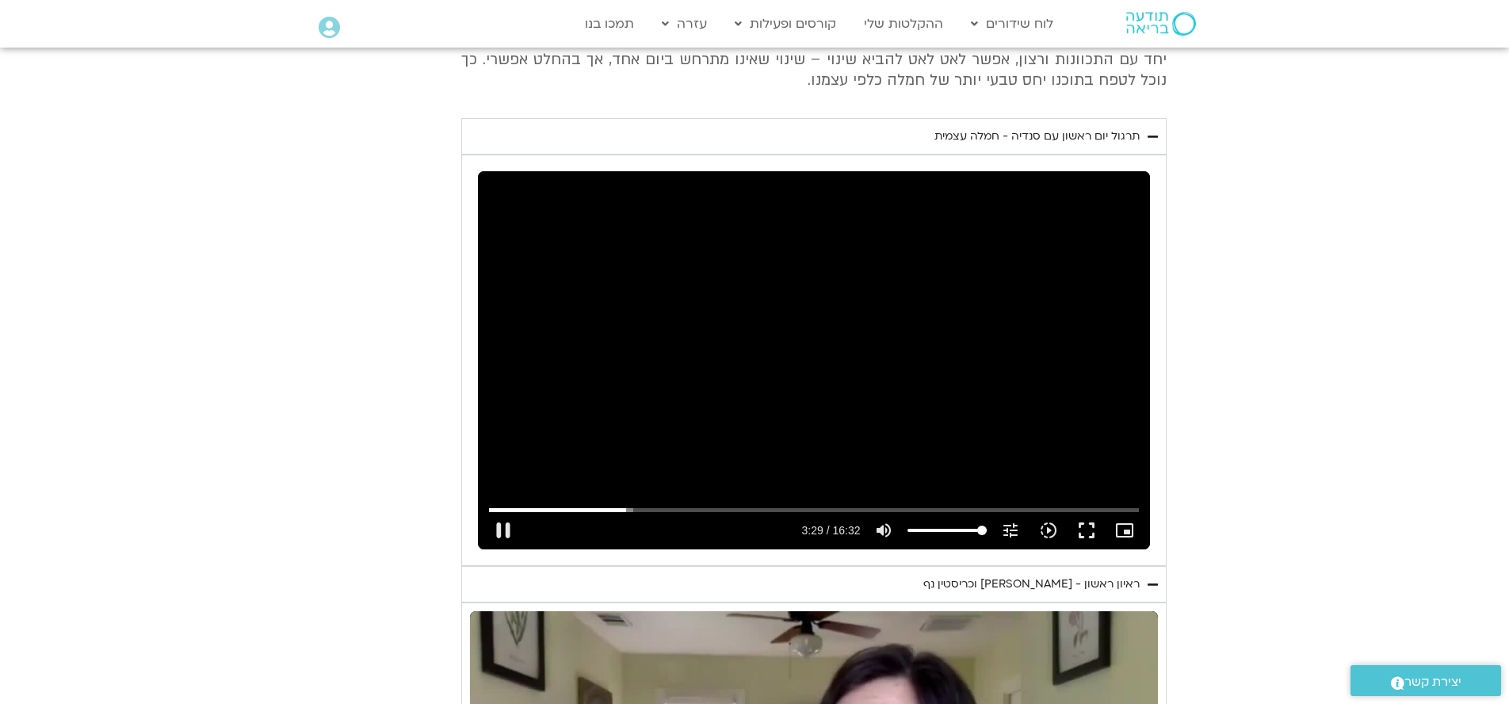
type input "39.0224932909013"
type input "209.287168041315"
type input "39.0224932909013"
type input "209.413233457994"
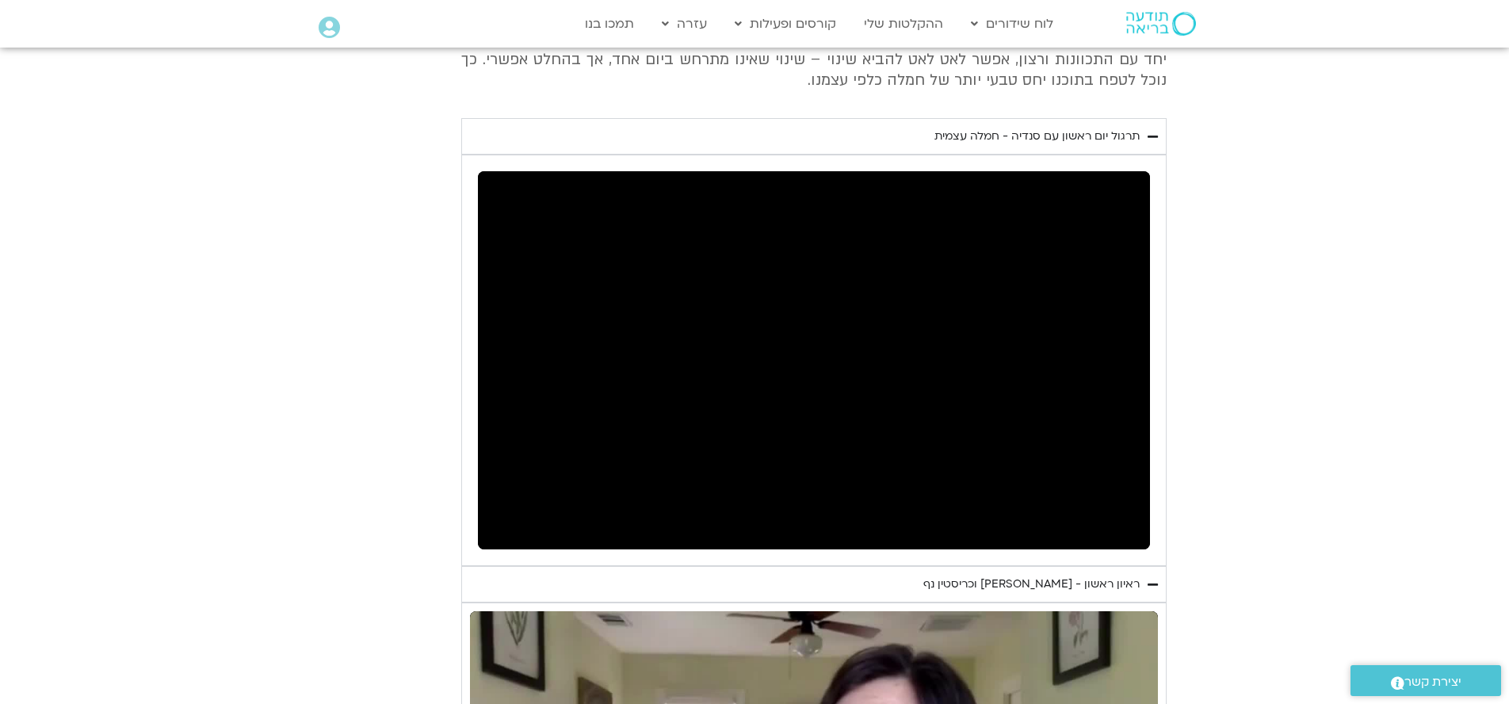
type input "39.0224932909013"
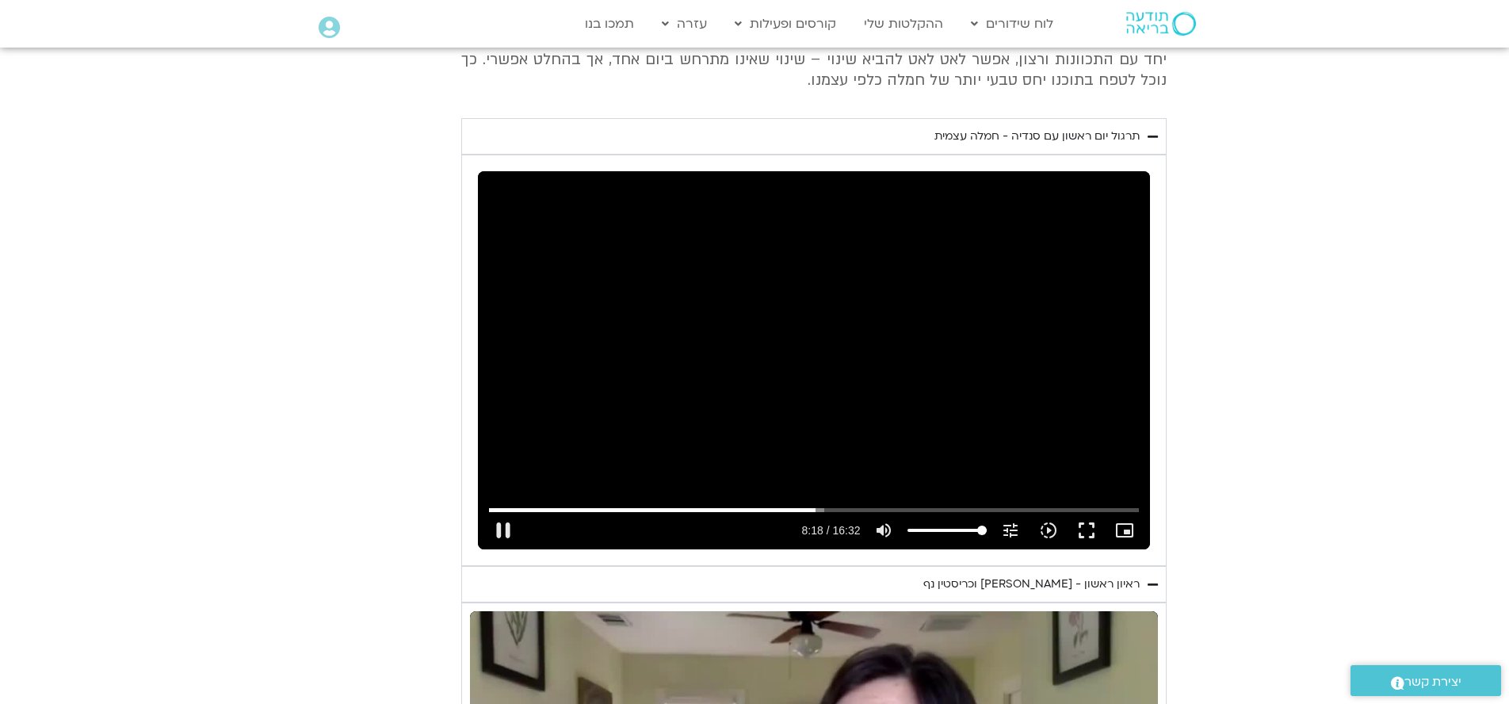
type input "498.567845707637"
type input "39.0224932909013"
type input "498.693044999033"
type input "39.0224932909013"
type input "498.818256374303"
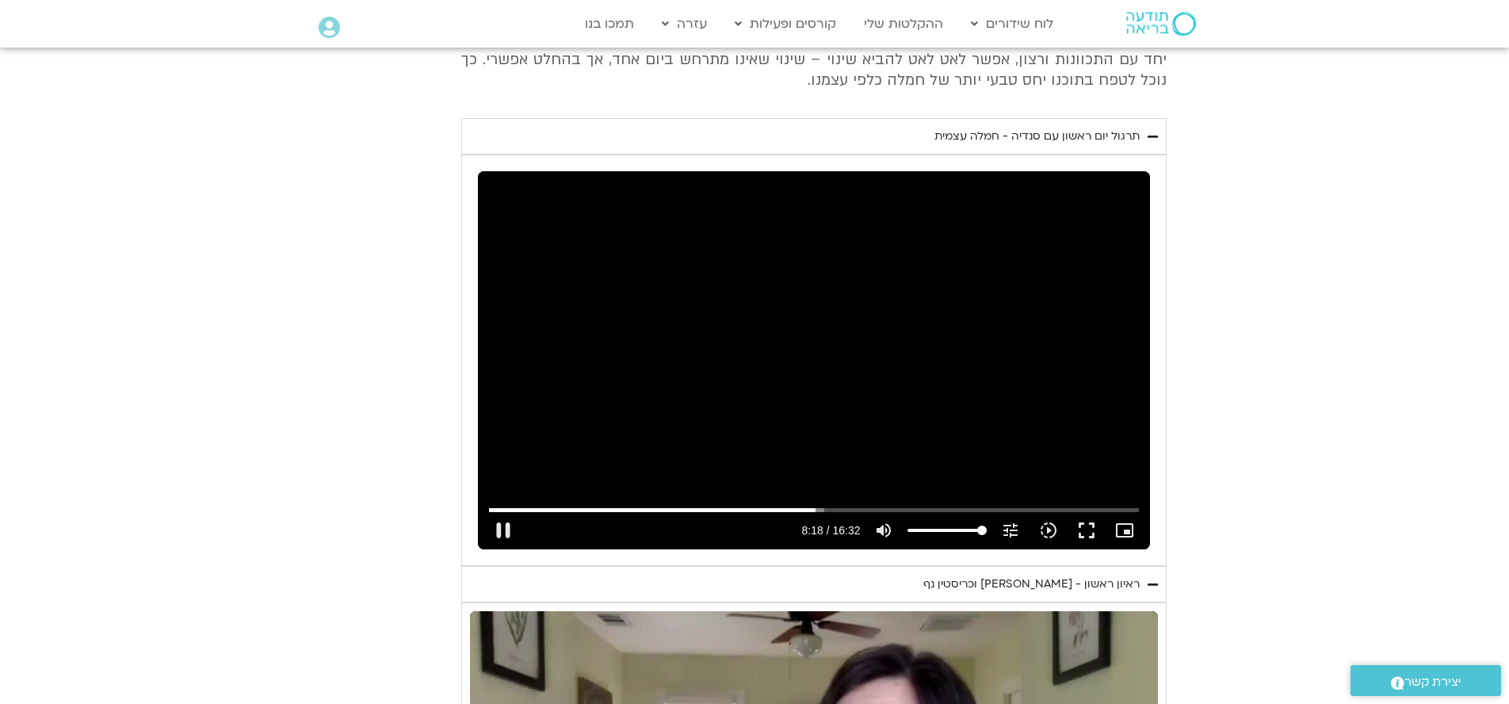
type input "39.0224932909013"
type input "498.841385040985"
type input "39.0224932909013"
type input "499.068809499722"
type input "39.0224932909013"
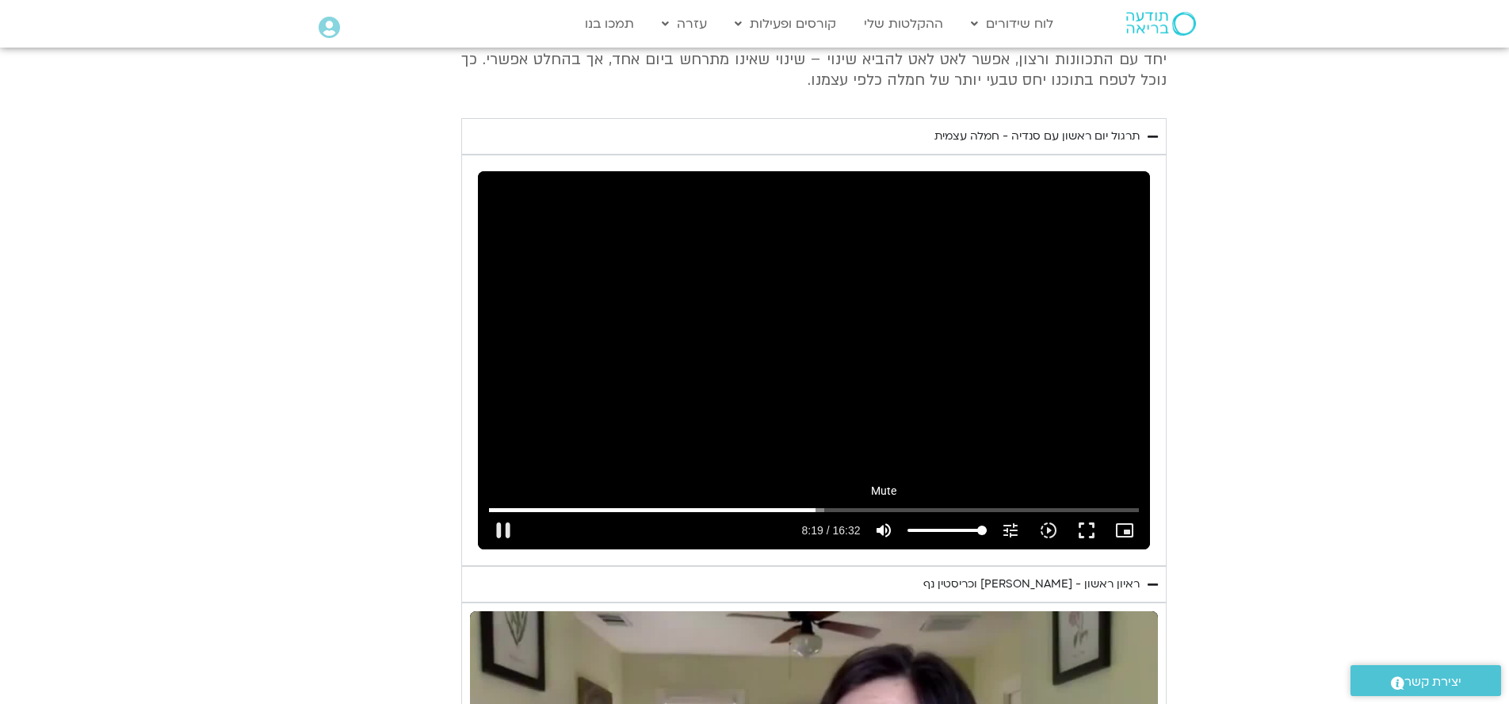
type input "499.194046291322"
type input "39.0224932909013"
type input "499.319534082308"
type input "39.0224932909013"
type input "499.444704291422"
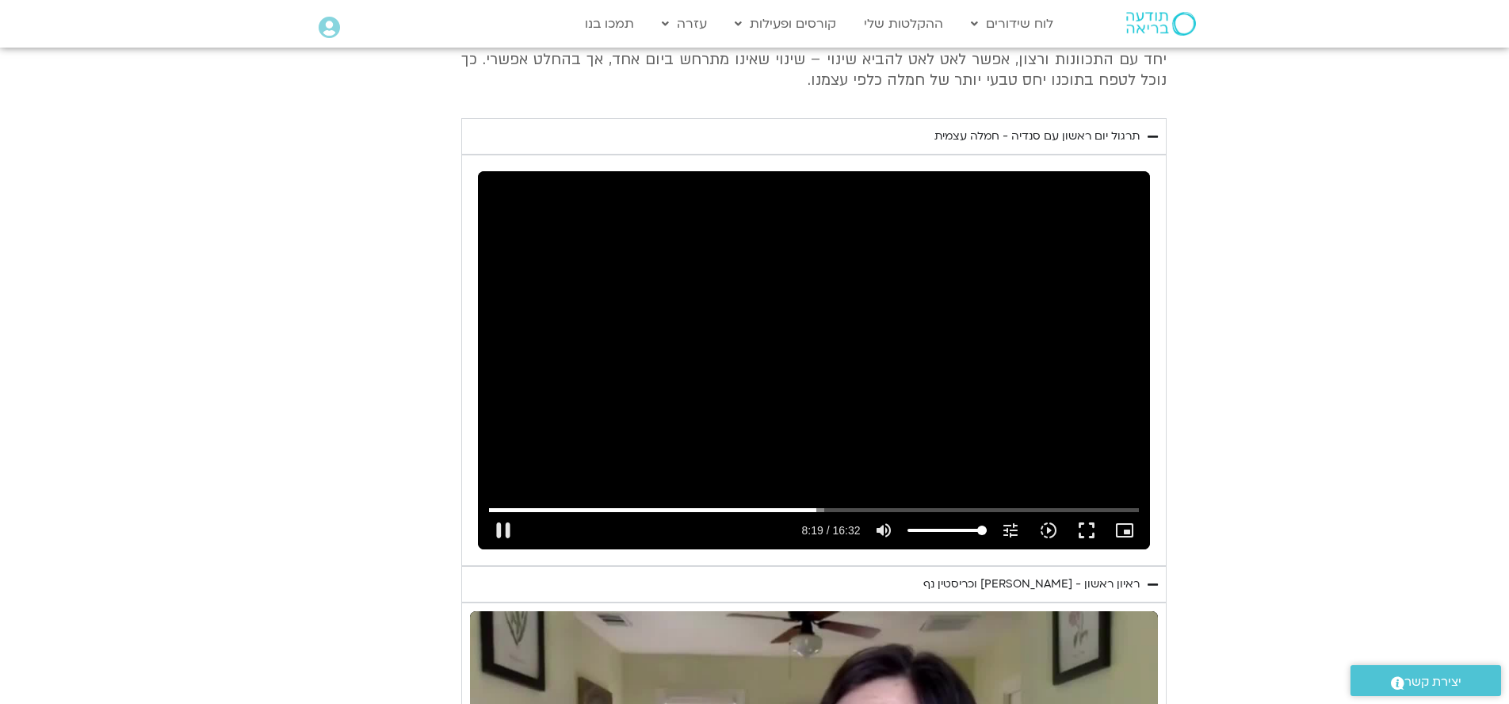
type input "39.0224932909013"
type input "499.573981124304"
type input "39.0224932909013"
type input "499.695188916044"
type input "39.0224932909013"
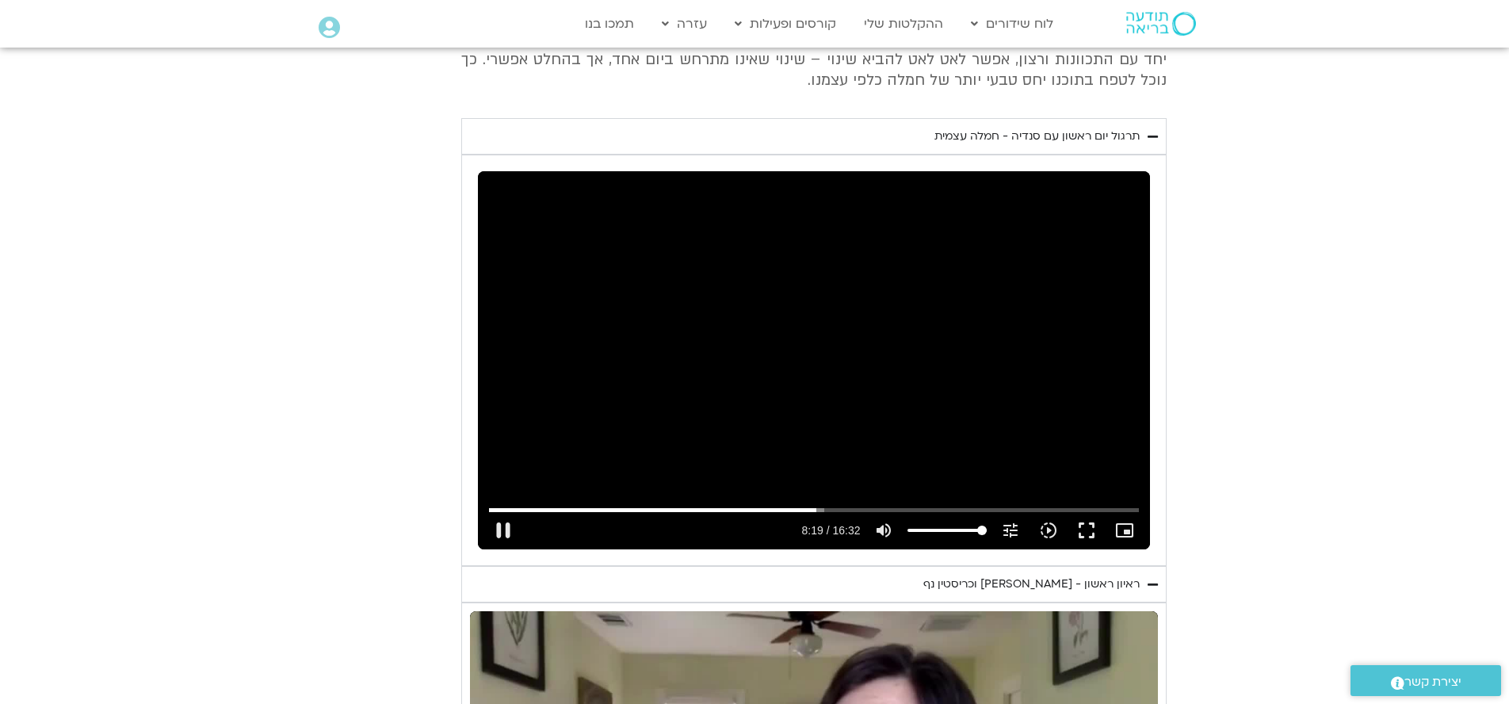
type input "499.824125250257"
type input "39.0224932909013"
type input "499.946051250283"
type input "39.0224932909013"
type input "500.074085583312"
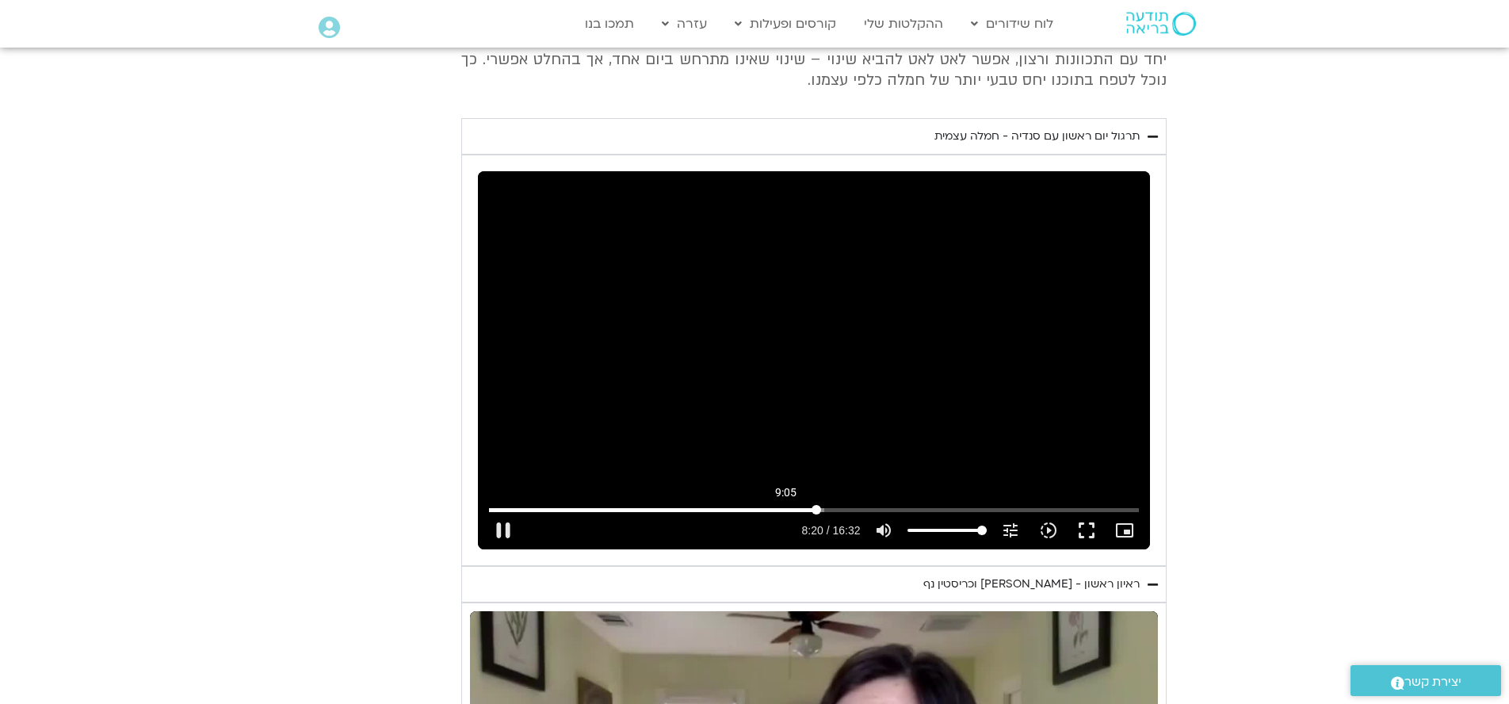
type input "39.0224932909013"
type input "500.196694749943"
type input "39.0224932909013"
type input "500.324867750049"
type input "39.0224932909013"
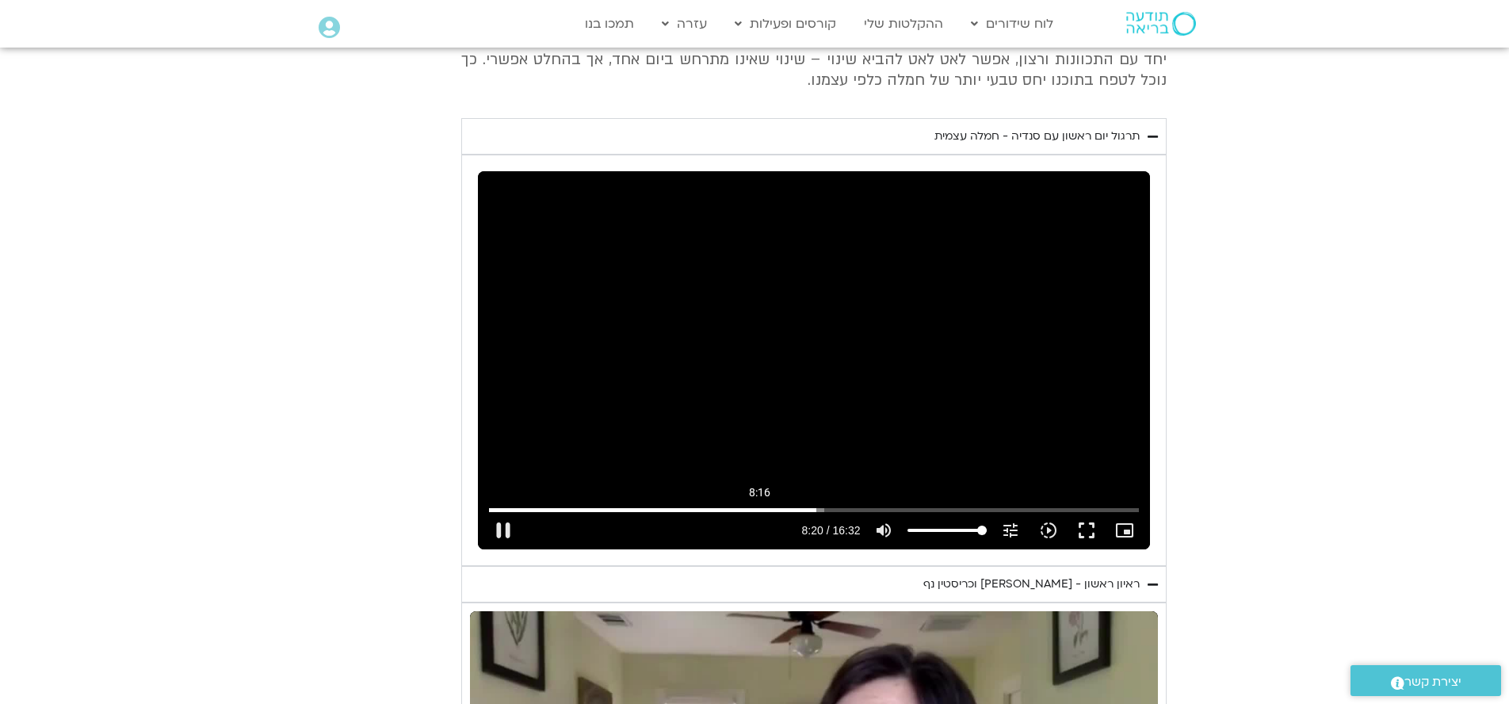
type input "500.447104708666"
type input "39.0224932909013"
type input "500.574756500023"
type input "39.0224932909013"
type input "500.697692999949"
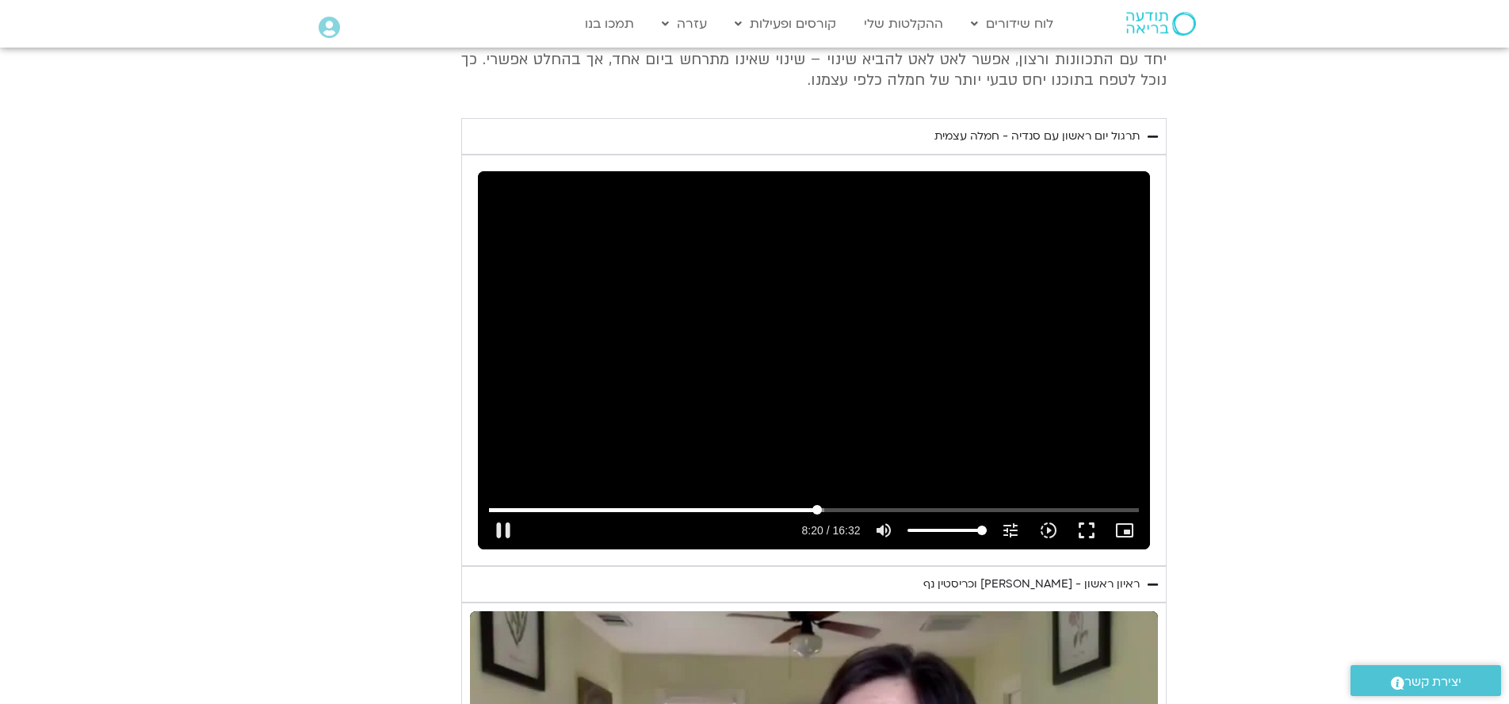
type input "39.0224932909013"
type input "500.824536167262"
type input "39.0224932909013"
type input "500.950074042288"
type input "39.0224932909013"
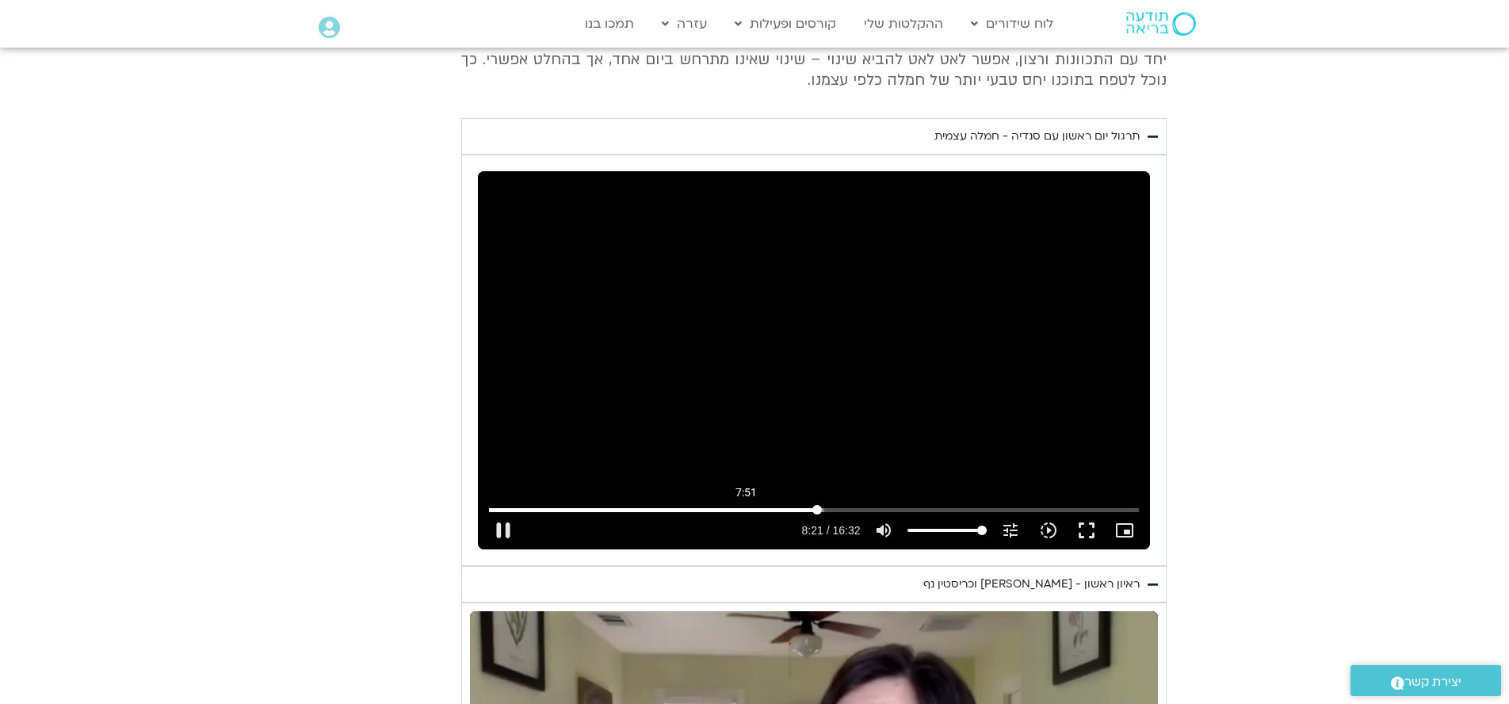
type input "501.075417624994"
type input "39.0224932909013"
type input "501.200528333241"
type input "39.0224932909013"
type input "501.326647249336"
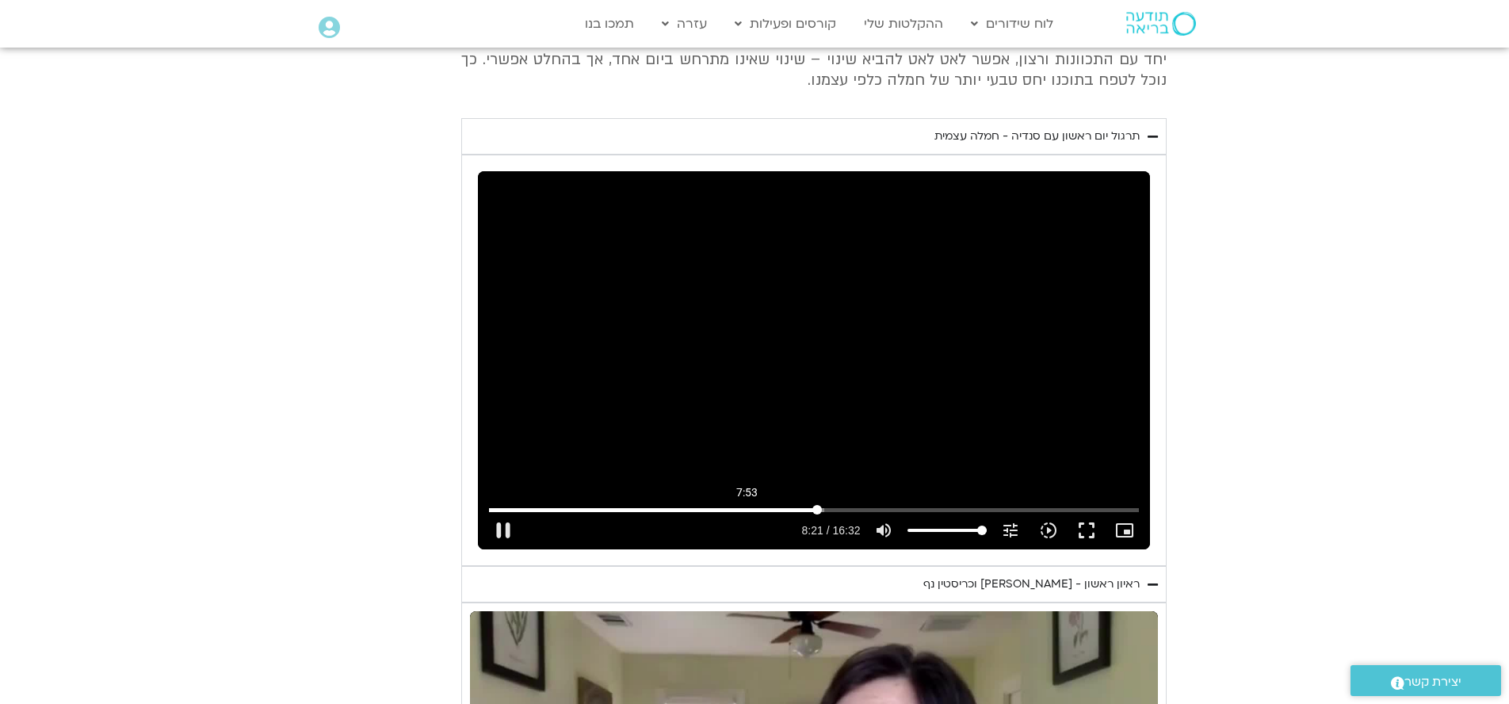
type input "39.0224932909013"
type input "501.451258916319"
type input "39.0224932909013"
type input "501.576557458054"
type input "39.0224932909013"
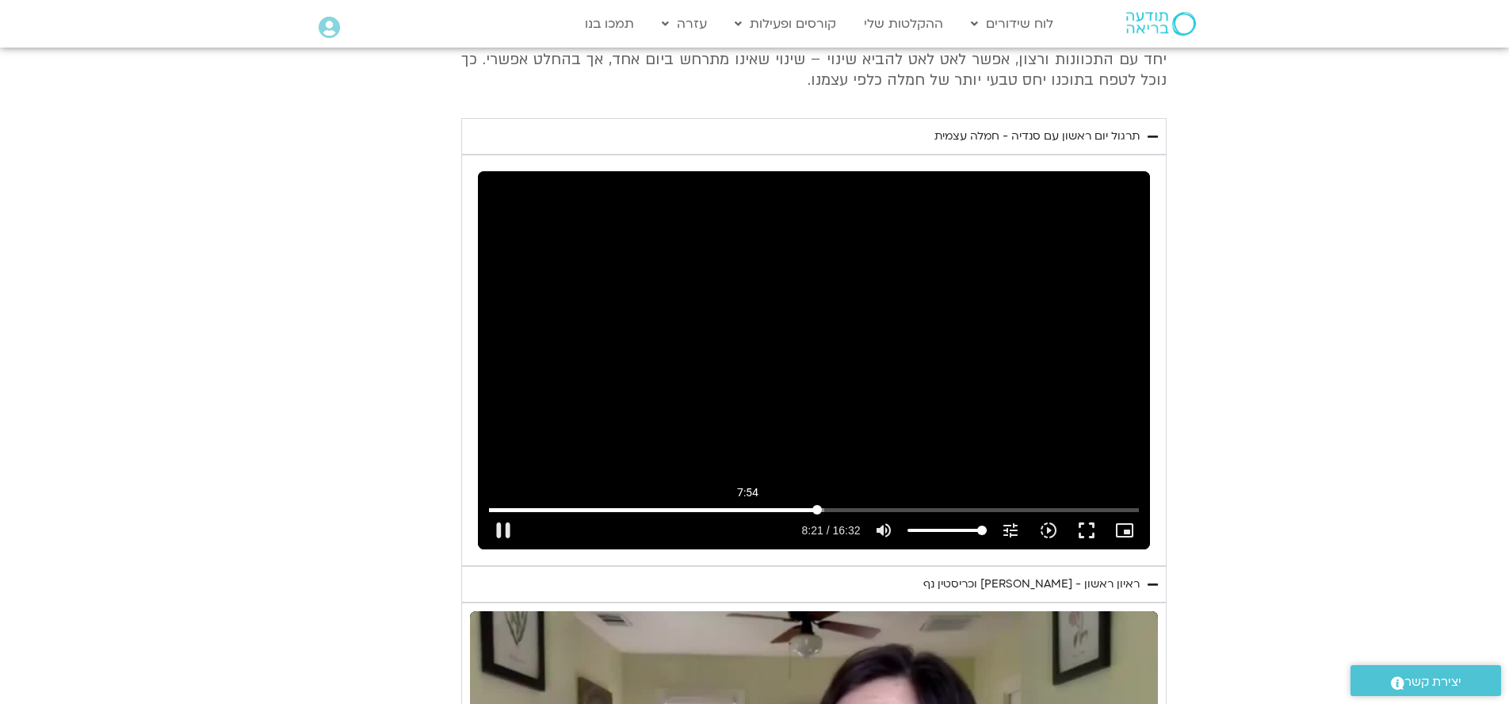
type input "501.702466832326"
type input "39.0224932909013"
type input "475.5270307215"
type input "39.0224932909013"
type input "475.5270307215"
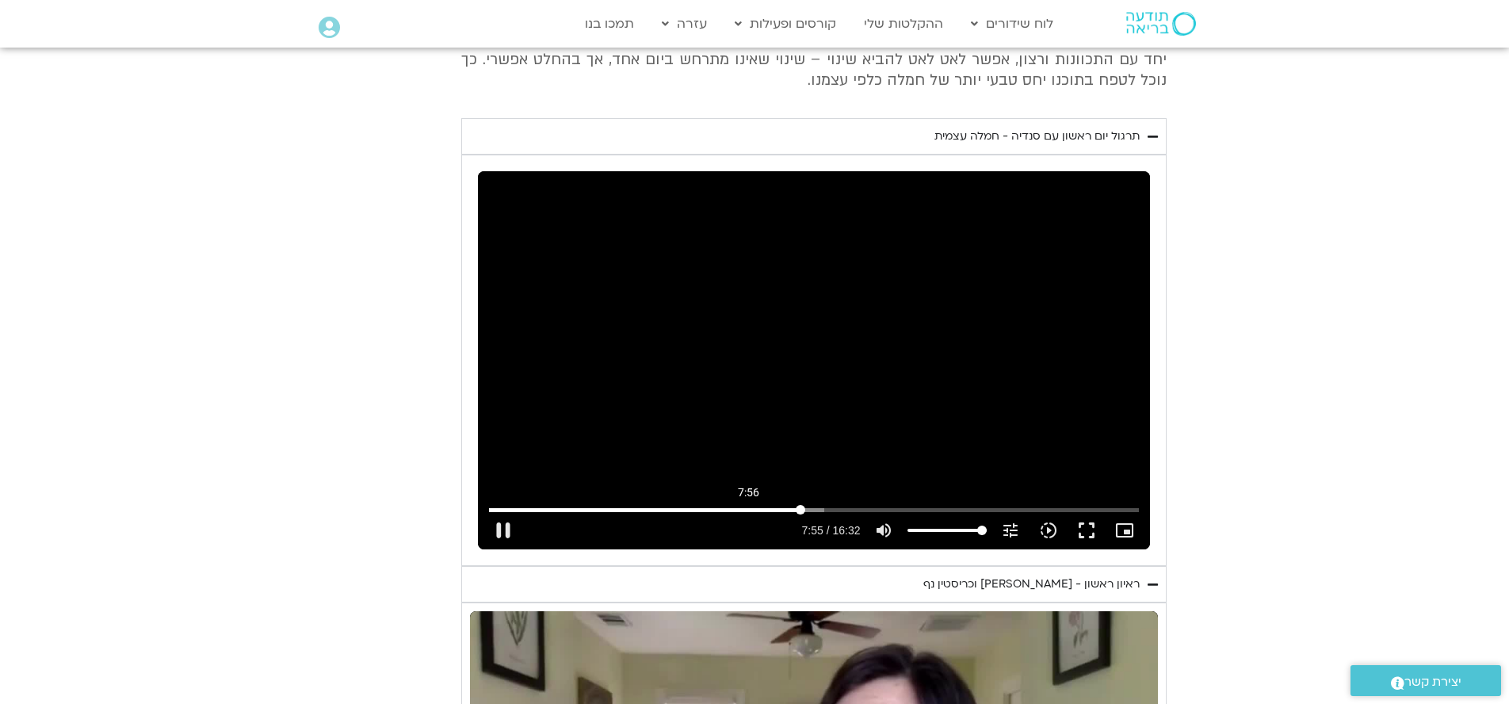
click at [803, 505] on input "Seek" at bounding box center [813, 510] width 649 height 10
type input "39.0224932909013"
type input "475.568198013196"
type input "39.0224932909013"
type input "475.619354908017"
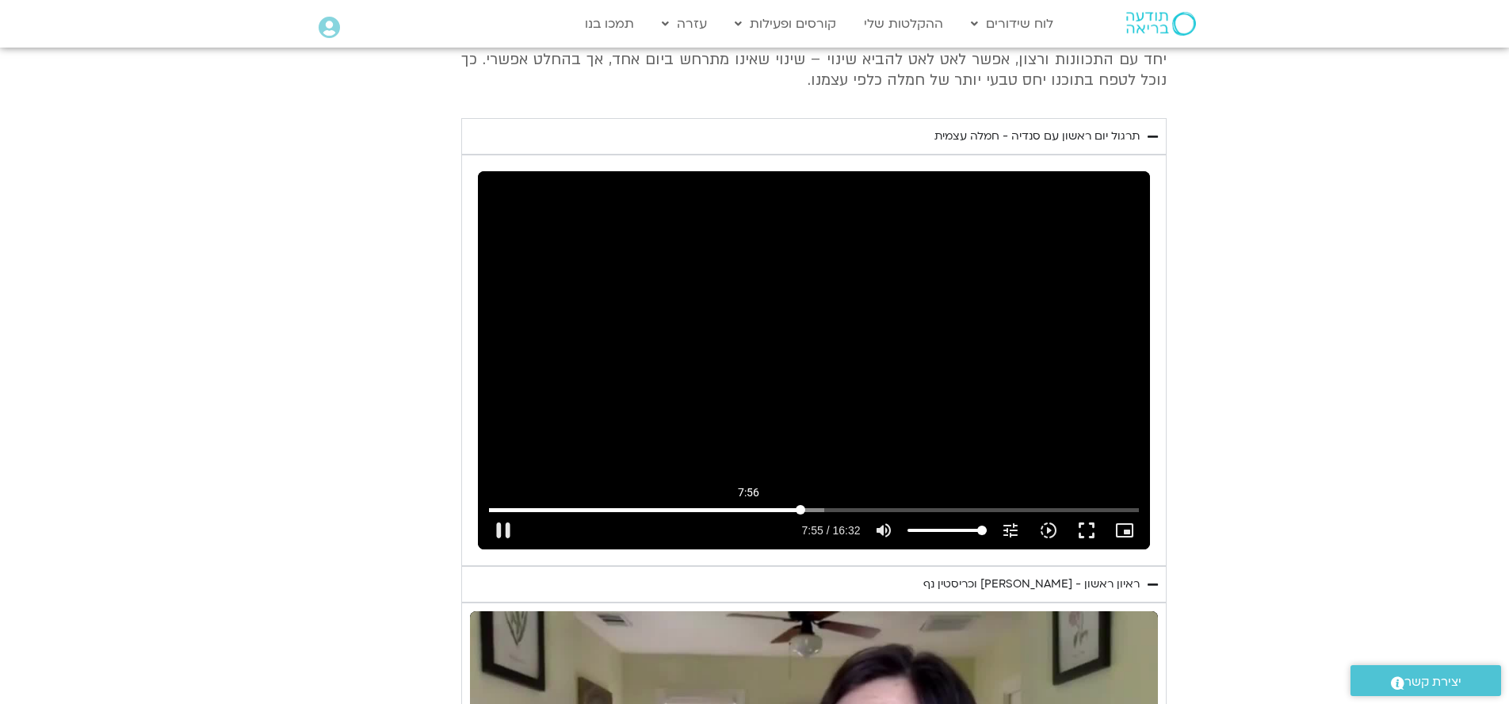
type input "39.0224932909013"
type input "475.744699240996"
type input "39.0224932909013"
type input "475.870203074298"
type input "39.0224932909013"
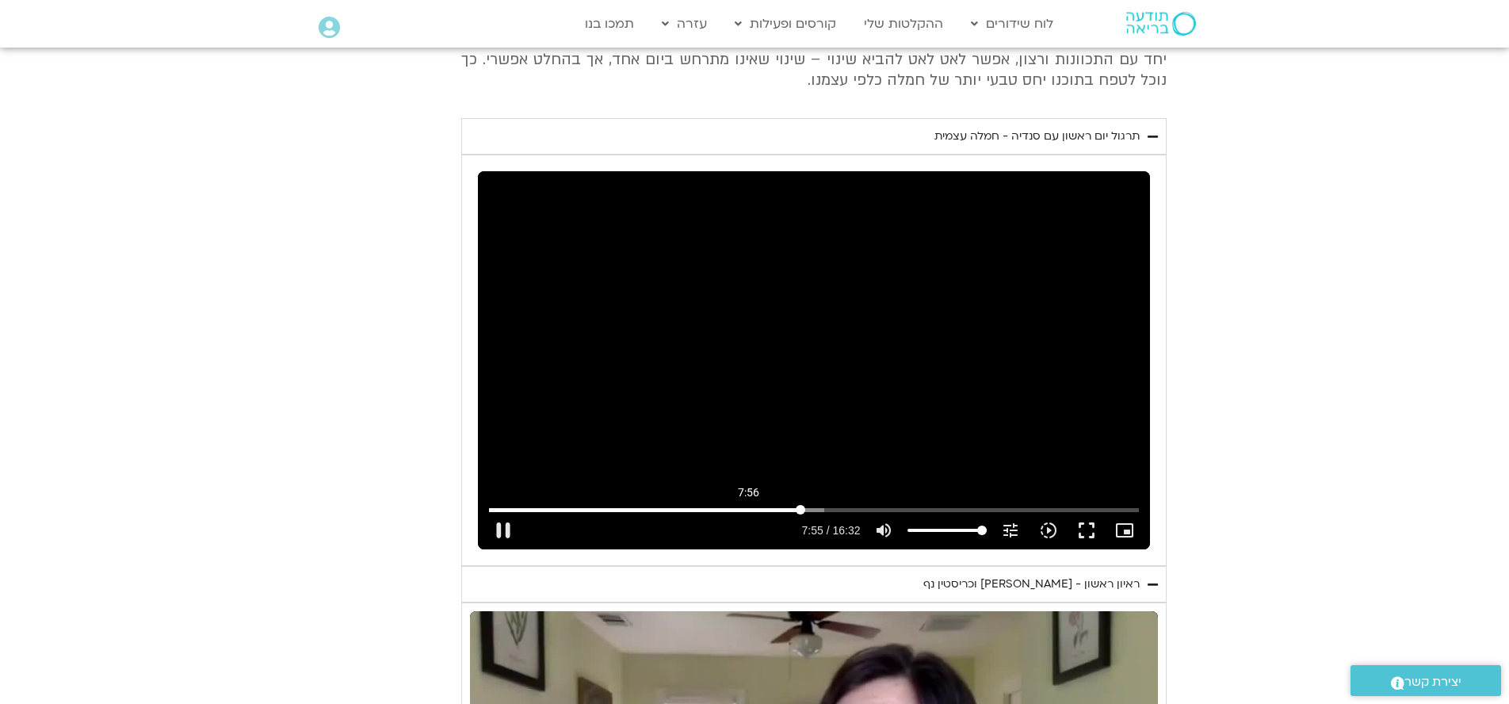
type input "475.995442990667"
type input "39.0224932909013"
type input "476.121018407894"
type input "39.0224932909013"
type input "476.246482615757"
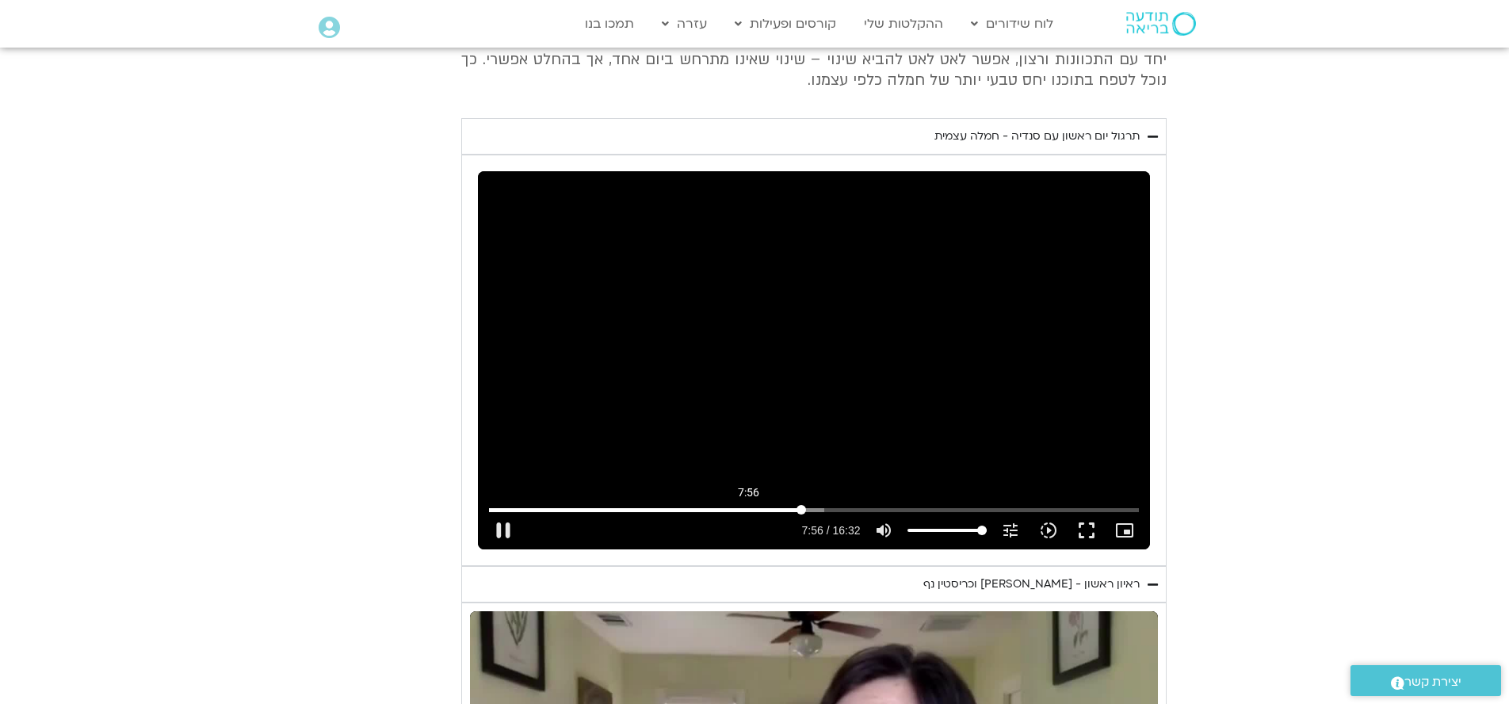
type input "39.0224932909013"
type input "476.371707366053"
type input "39.0224932909013"
type input "476.497223657723"
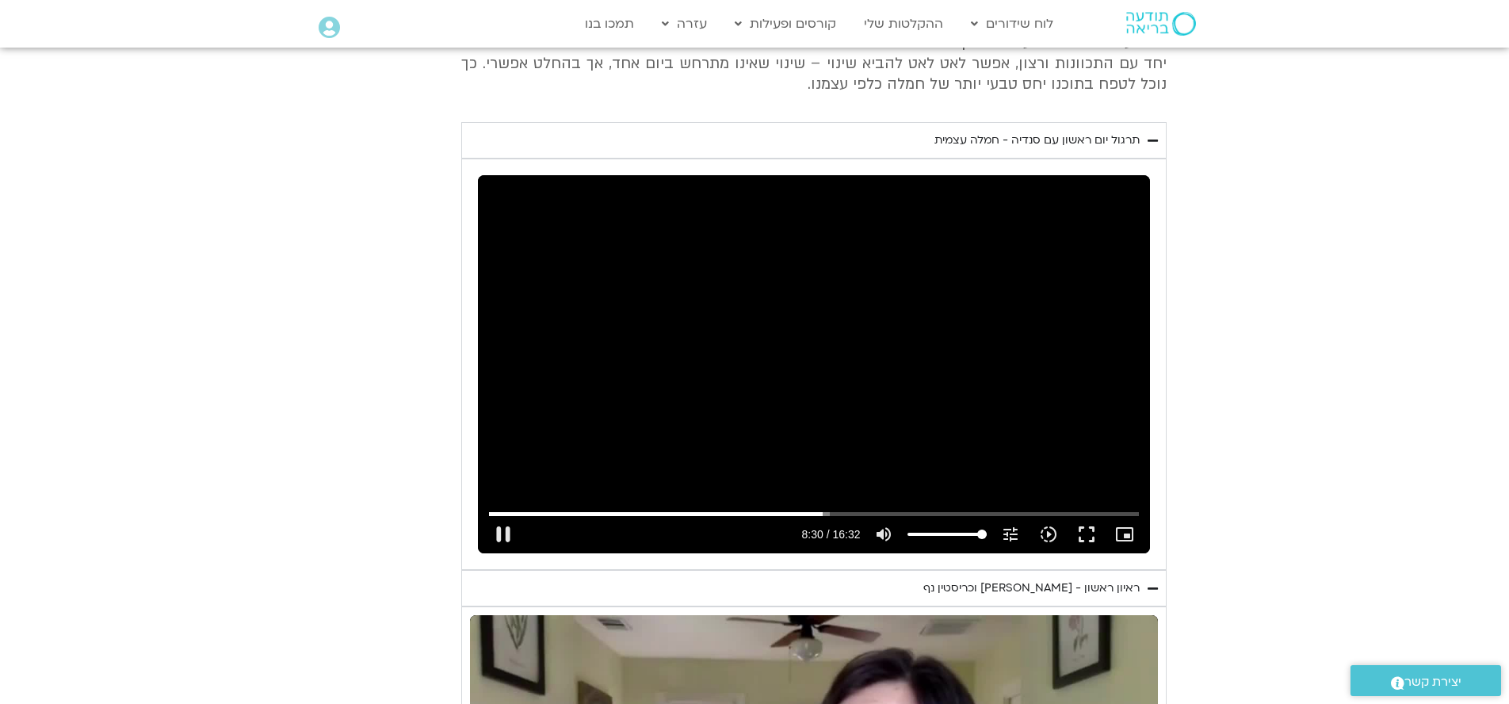
scroll to position [786, 0]
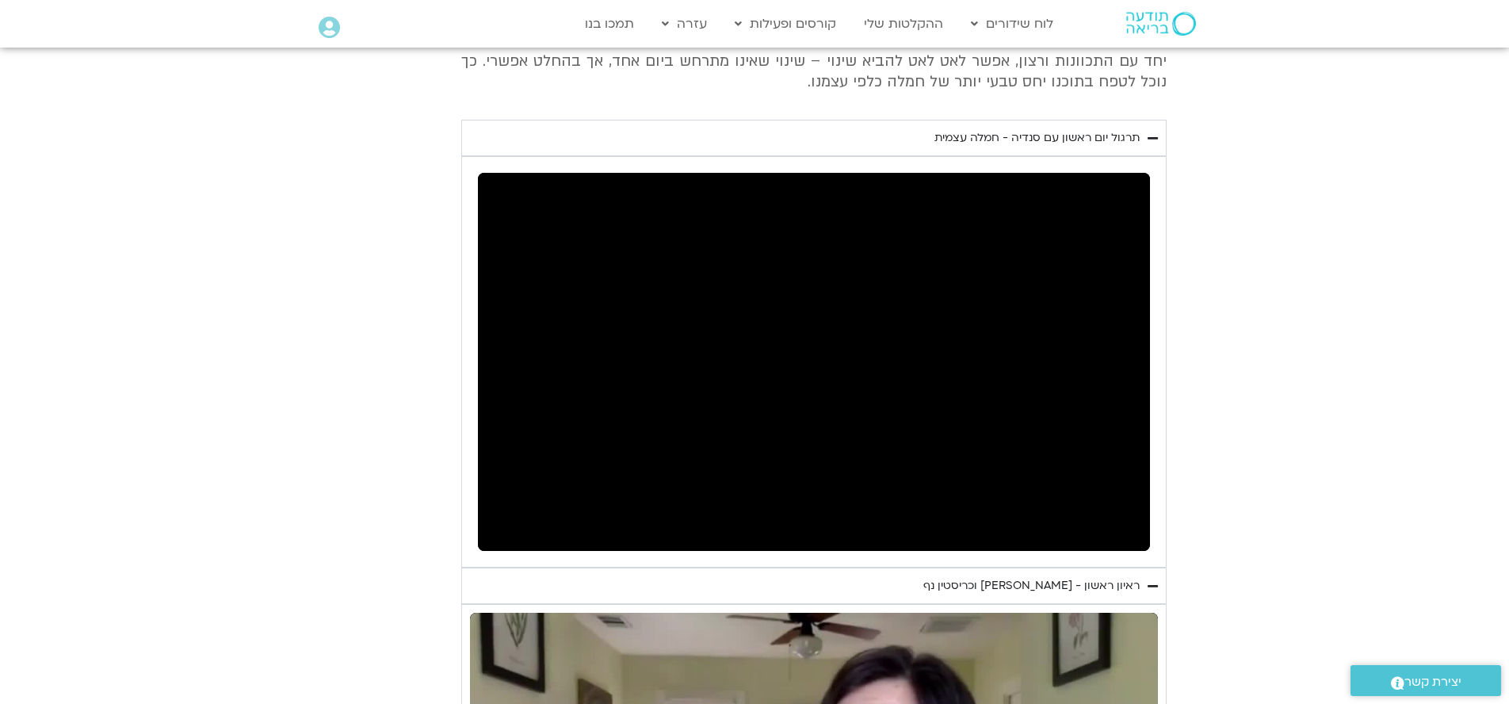
click at [998, 351] on div "Skip ad 7:23 pause 9:27 / 16:32 volume_up Mute tune Resolution Auto 240p slow_m…" at bounding box center [814, 362] width 672 height 378
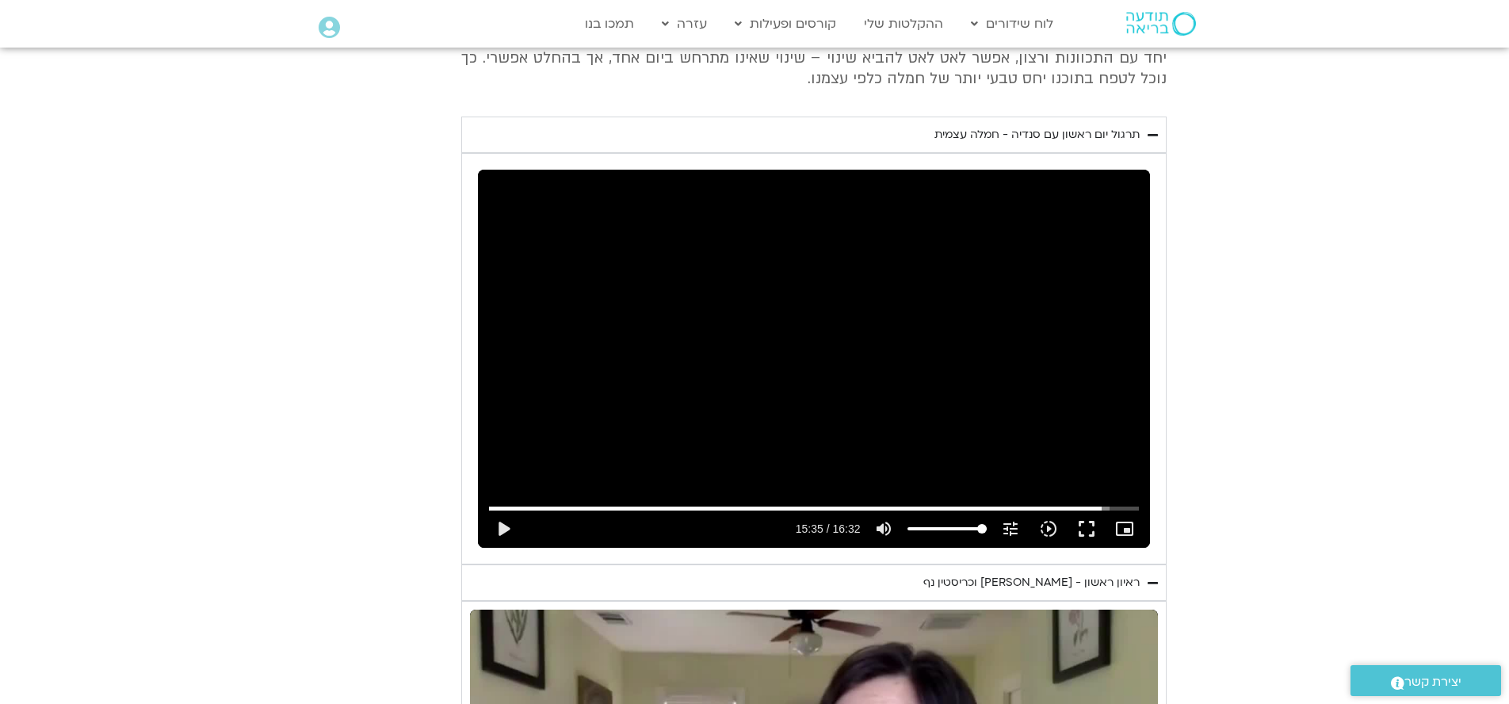
scroll to position [789, 1]
click at [522, 510] on button "play_arrow" at bounding box center [503, 529] width 38 height 38
drag, startPoint x: 1074, startPoint y: 440, endPoint x: 536, endPoint y: 442, distance: 538.3
click at [538, 496] on div "Skip ad 0:00 pause 0:00 / 16:32 volume_up Mute tune Resolution Auto 240p slow_m…" at bounding box center [813, 522] width 659 height 52
click at [522, 510] on button "play_arrow" at bounding box center [503, 529] width 38 height 38
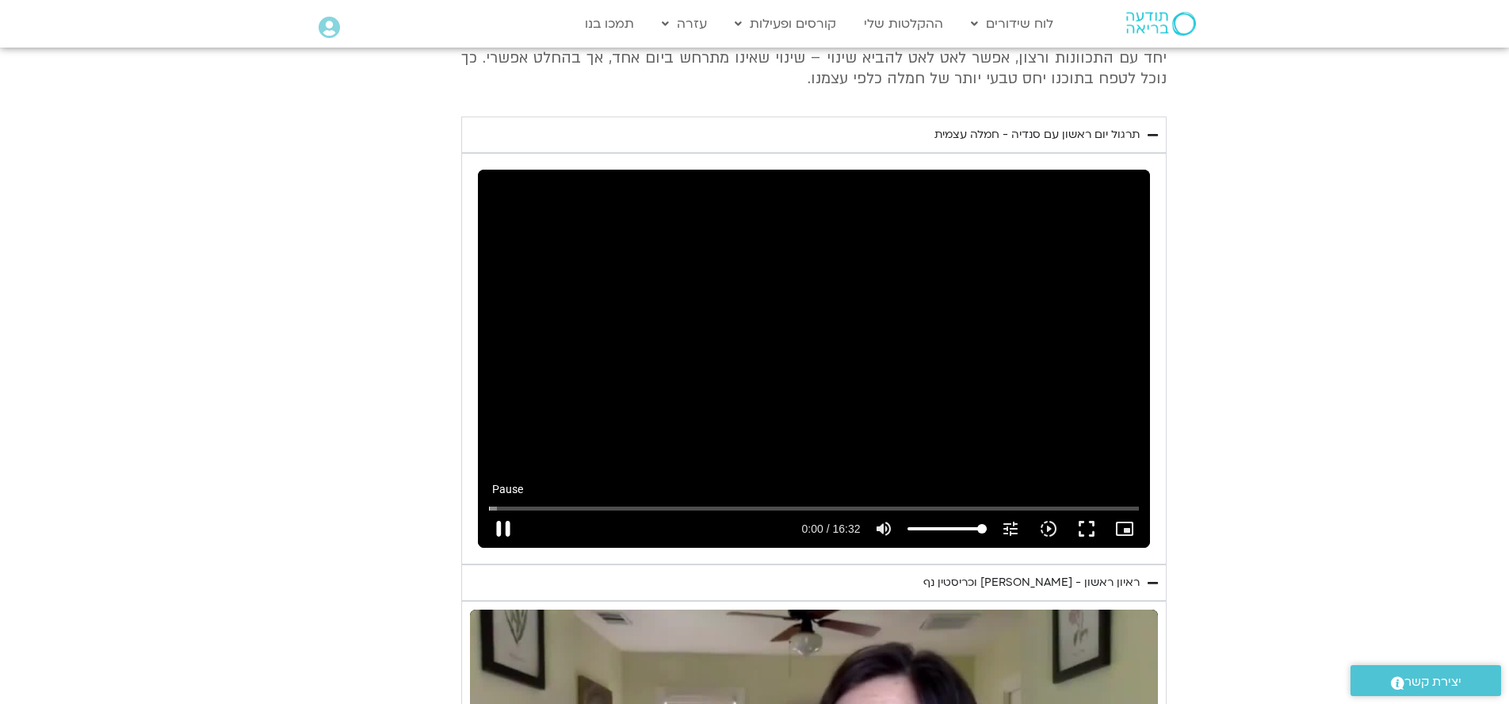
click at [522, 510] on button "pause" at bounding box center [503, 529] width 38 height 38
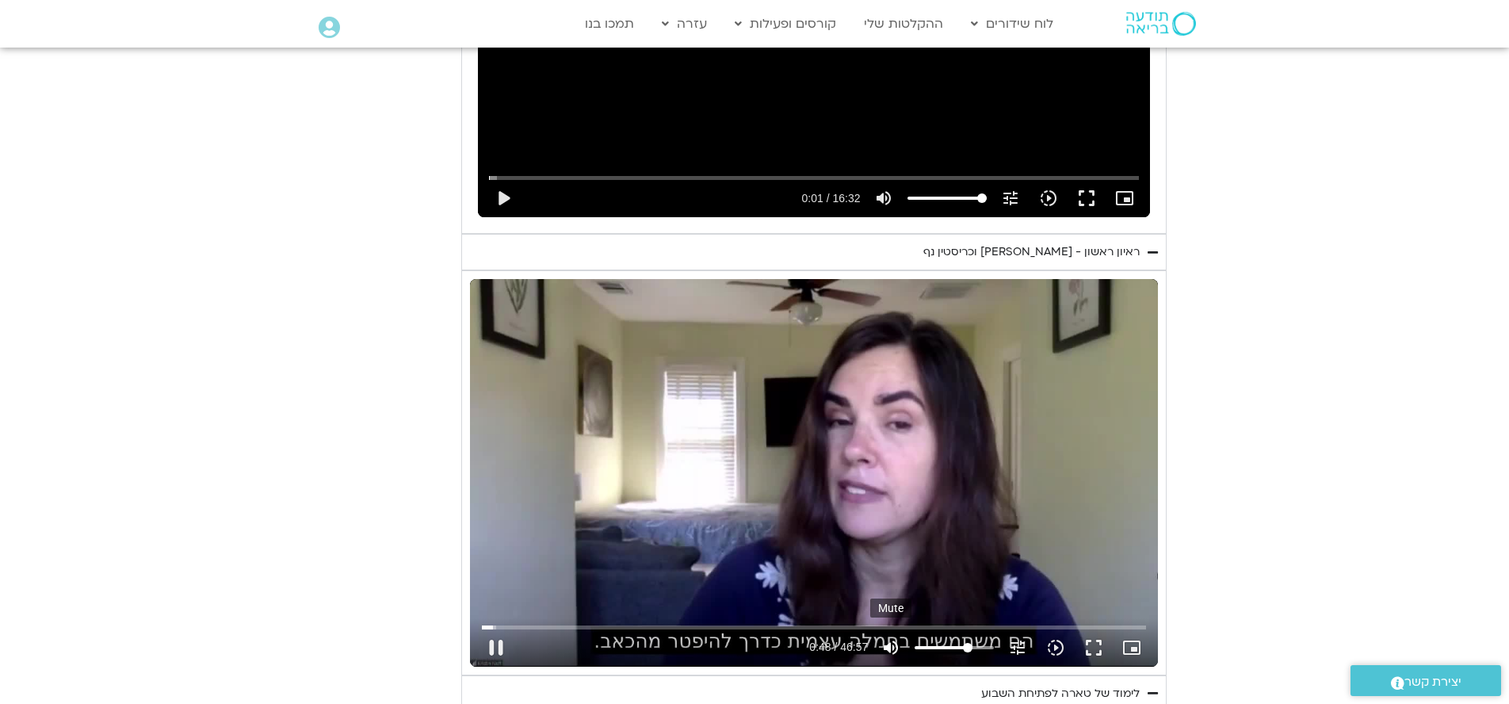
scroll to position [1122, 0]
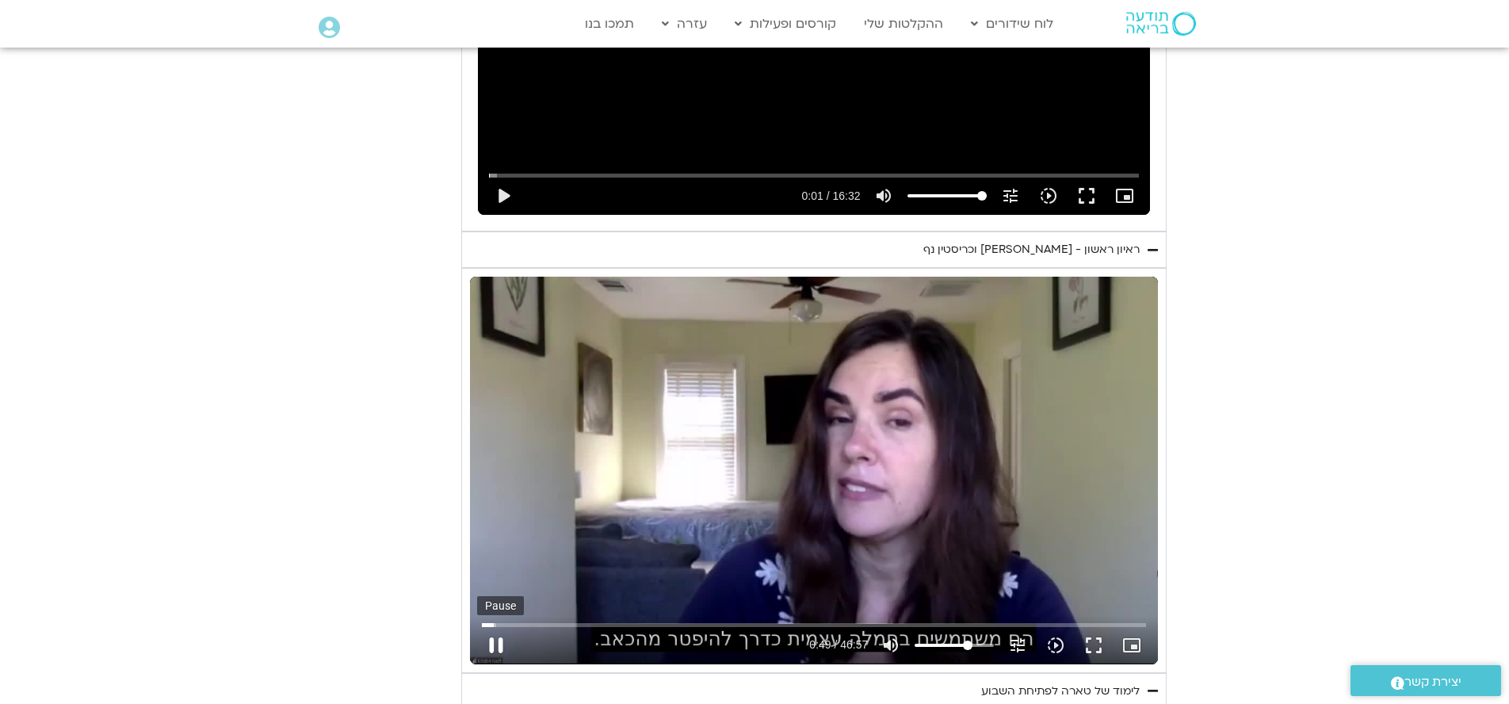
click at [515, 626] on button "pause" at bounding box center [496, 645] width 38 height 38
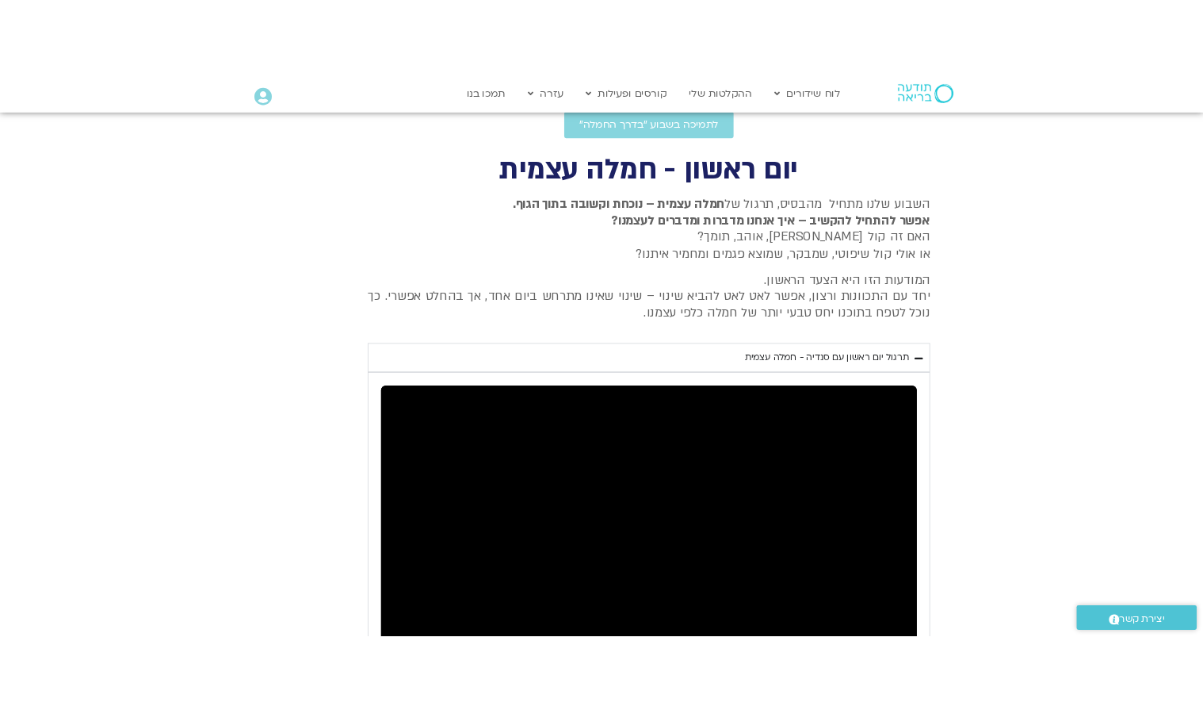
scroll to position [526, 0]
